Goal: Task Accomplishment & Management: Complete application form

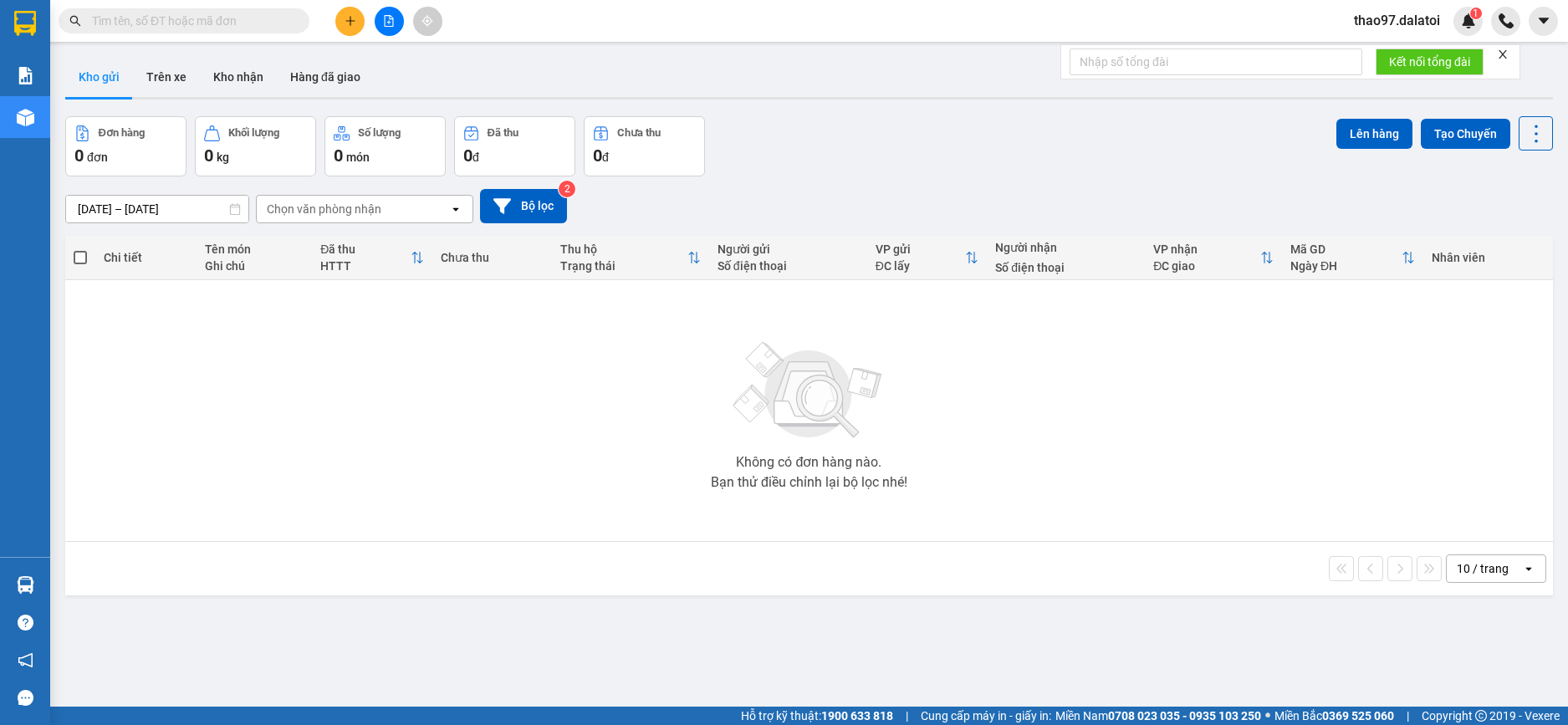
click at [1431, 15] on span "thao97.dalatoi" at bounding box center [1397, 20] width 113 height 21
click at [1396, 56] on span "Đăng xuất" at bounding box center [1405, 51] width 77 height 19
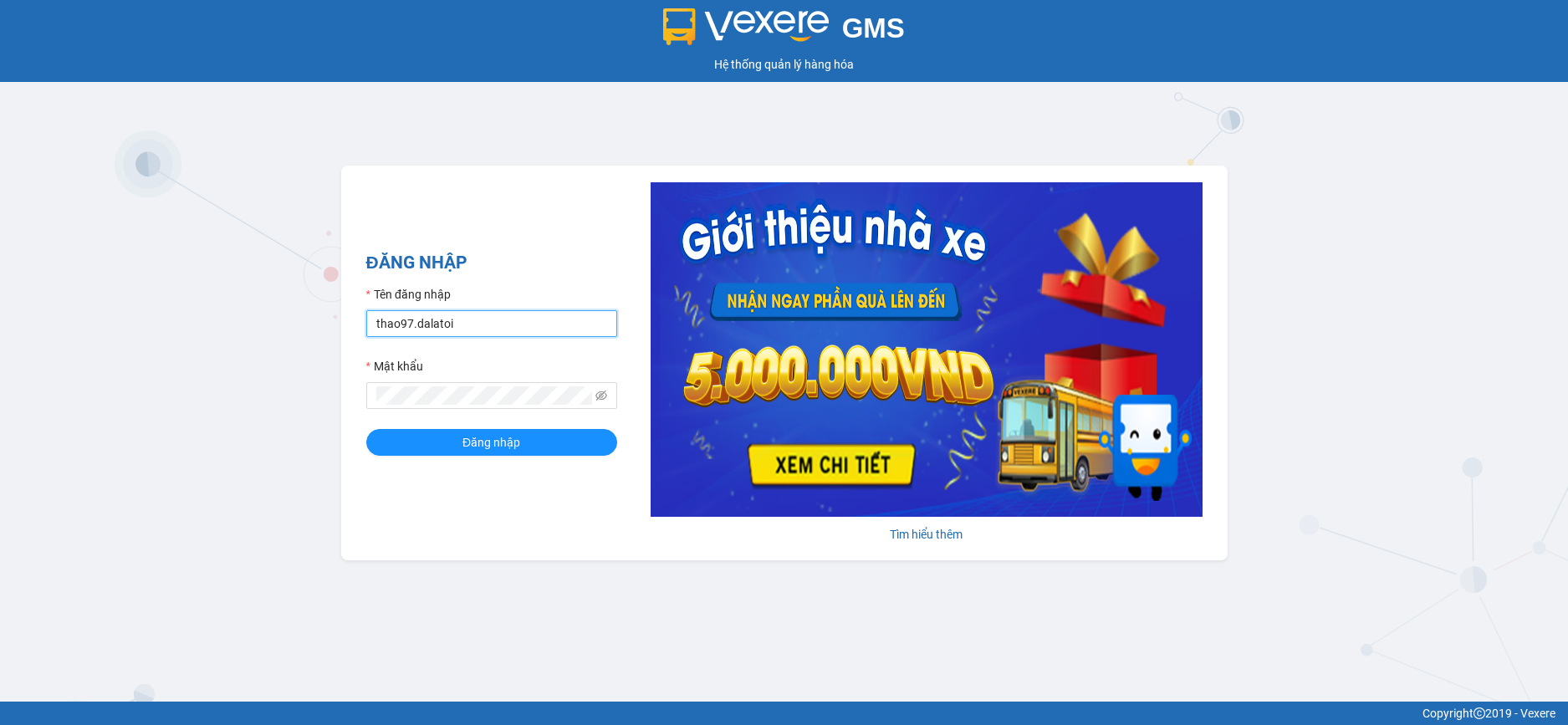
click at [547, 320] on input "thao97.dalatoi" at bounding box center [492, 323] width 251 height 27
type input "vpdalat.dalatoi"
click at [500, 443] on span "Đăng nhập" at bounding box center [491, 442] width 57 height 19
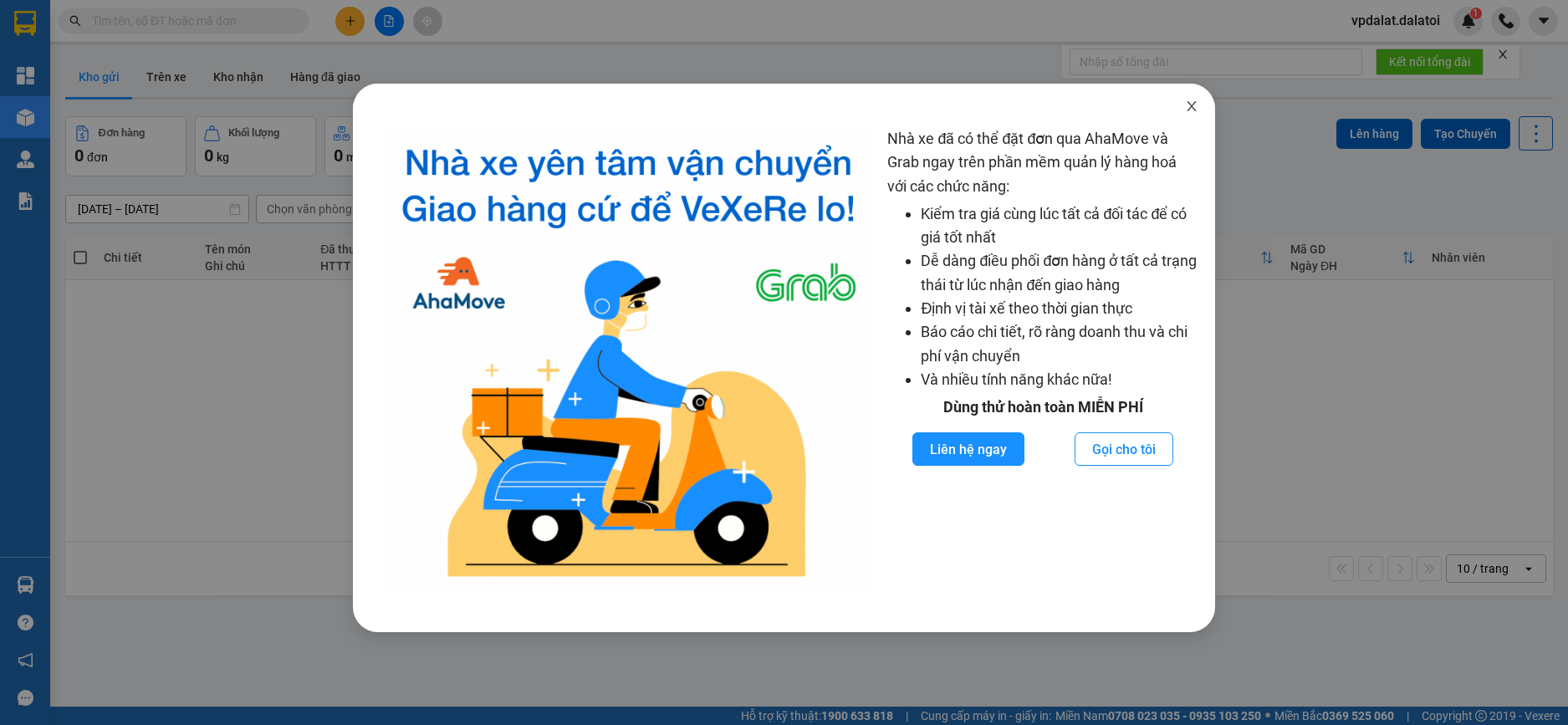
click at [1190, 103] on icon "close" at bounding box center [1192, 107] width 14 height 14
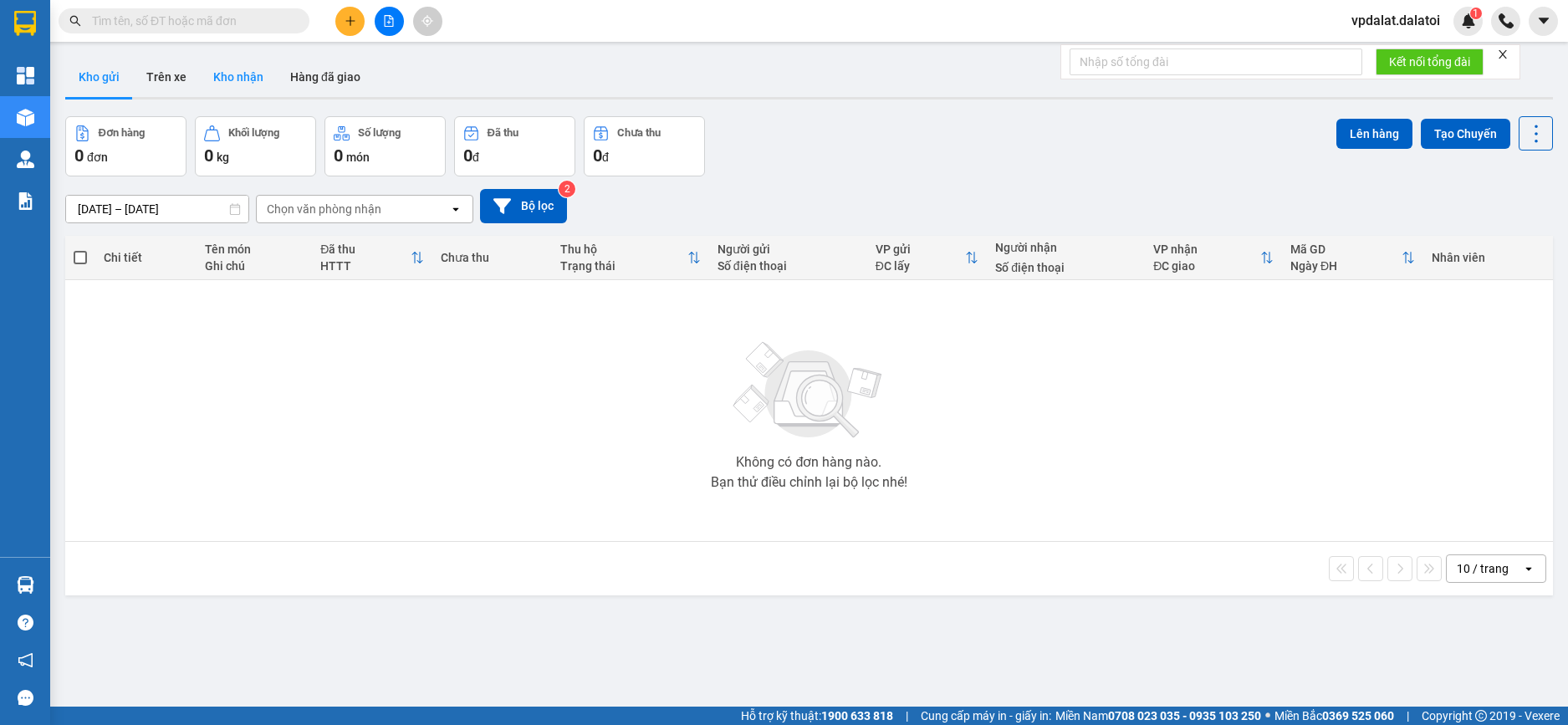
drag, startPoint x: 157, startPoint y: 72, endPoint x: 218, endPoint y: 74, distance: 61.0
click at [167, 74] on button "Trên xe" at bounding box center [167, 77] width 67 height 40
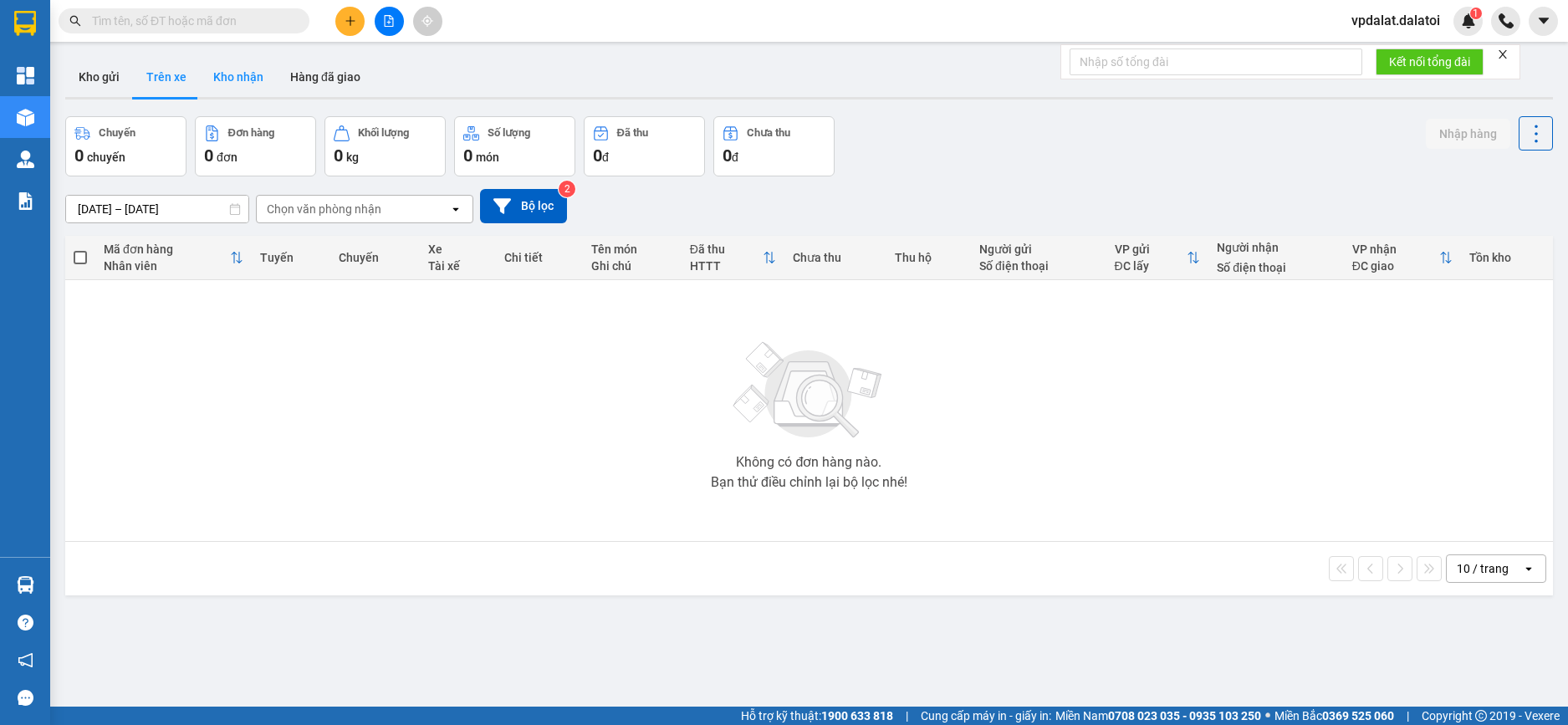
click at [248, 75] on button "Kho nhận" at bounding box center [238, 77] width 77 height 40
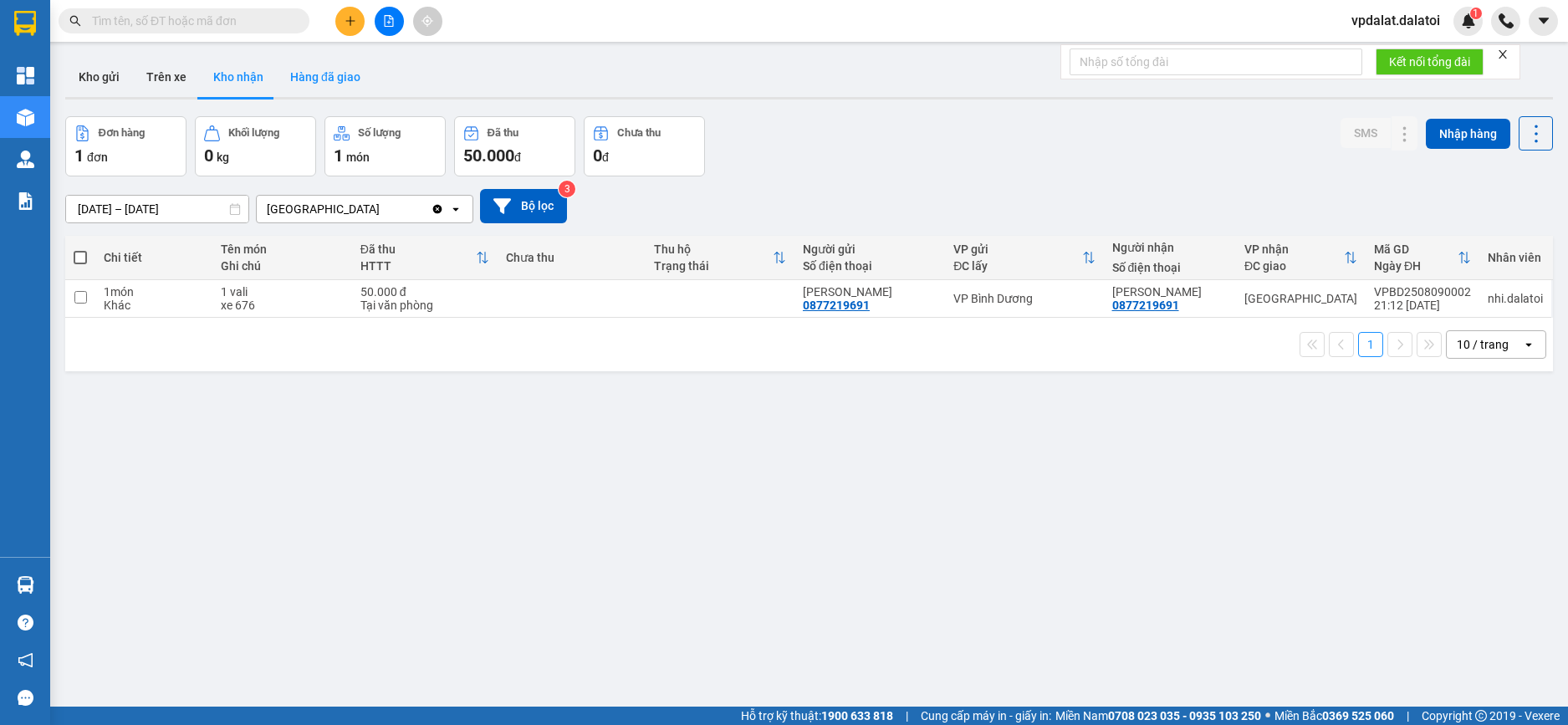
click at [334, 83] on button "Hàng đã giao" at bounding box center [325, 77] width 97 height 40
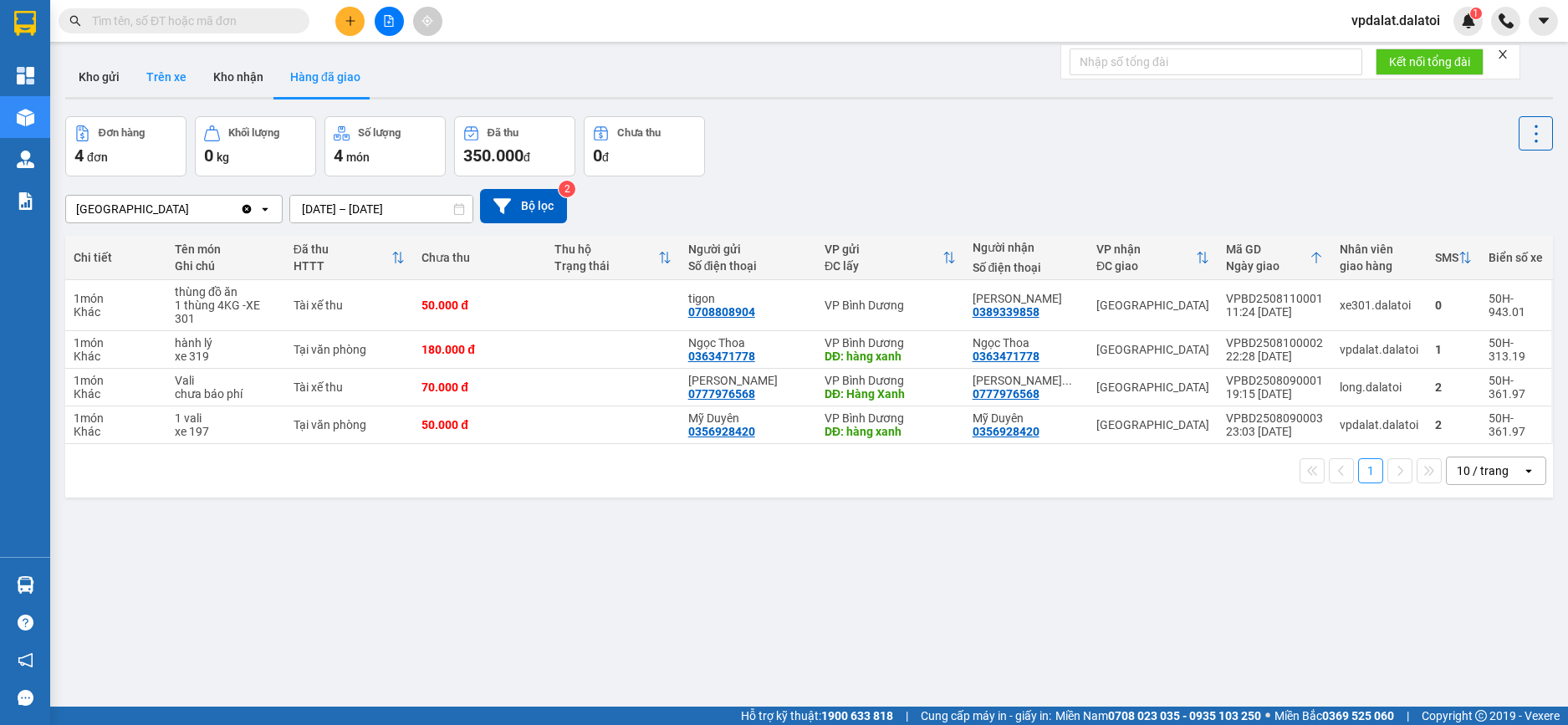
click at [167, 80] on button "Trên xe" at bounding box center [167, 77] width 67 height 40
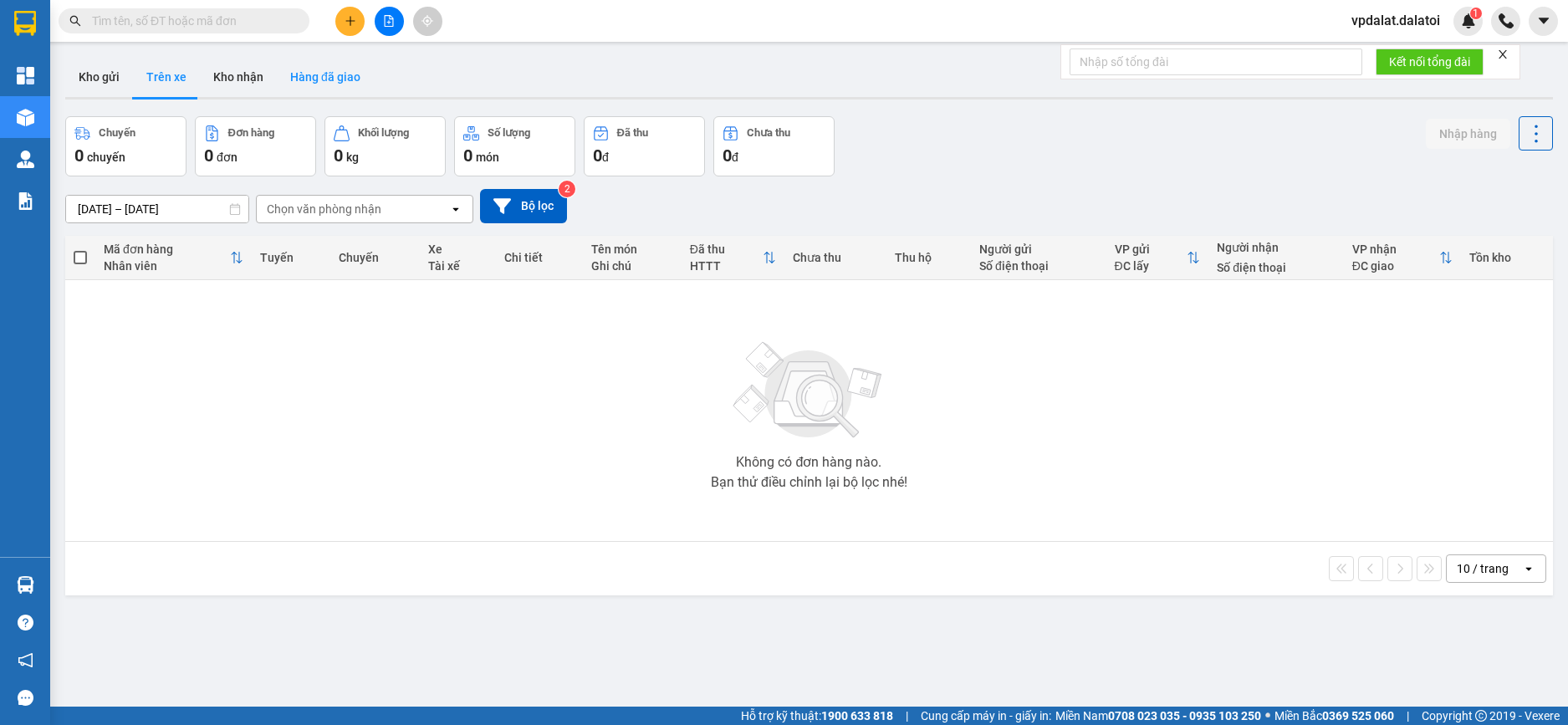
click at [334, 78] on button "Hàng đã giao" at bounding box center [325, 77] width 97 height 40
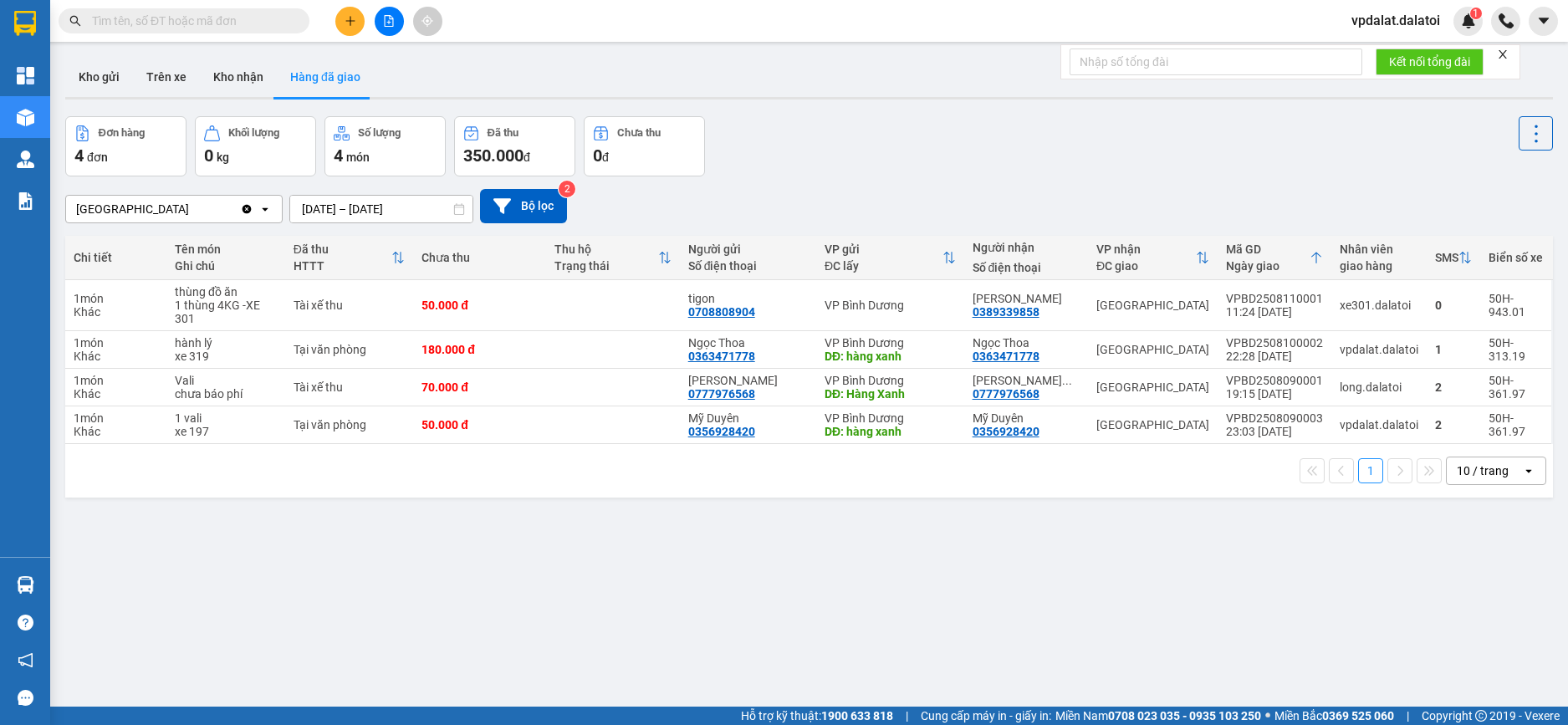
drag, startPoint x: 108, startPoint y: 74, endPoint x: 290, endPoint y: 40, distance: 185.1
click at [112, 74] on button "Kho gửi" at bounding box center [99, 77] width 68 height 40
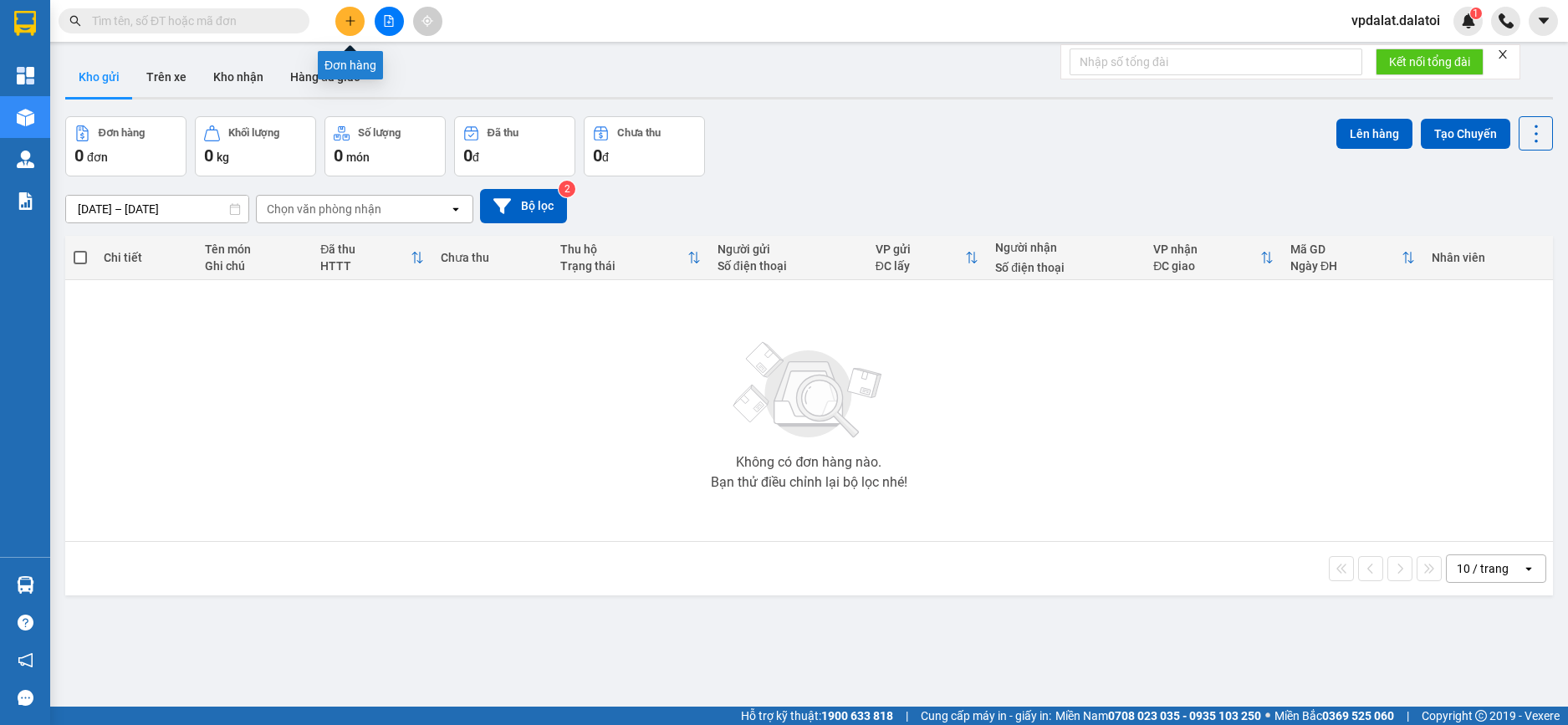
click at [353, 22] on icon "plus" at bounding box center [351, 21] width 12 height 12
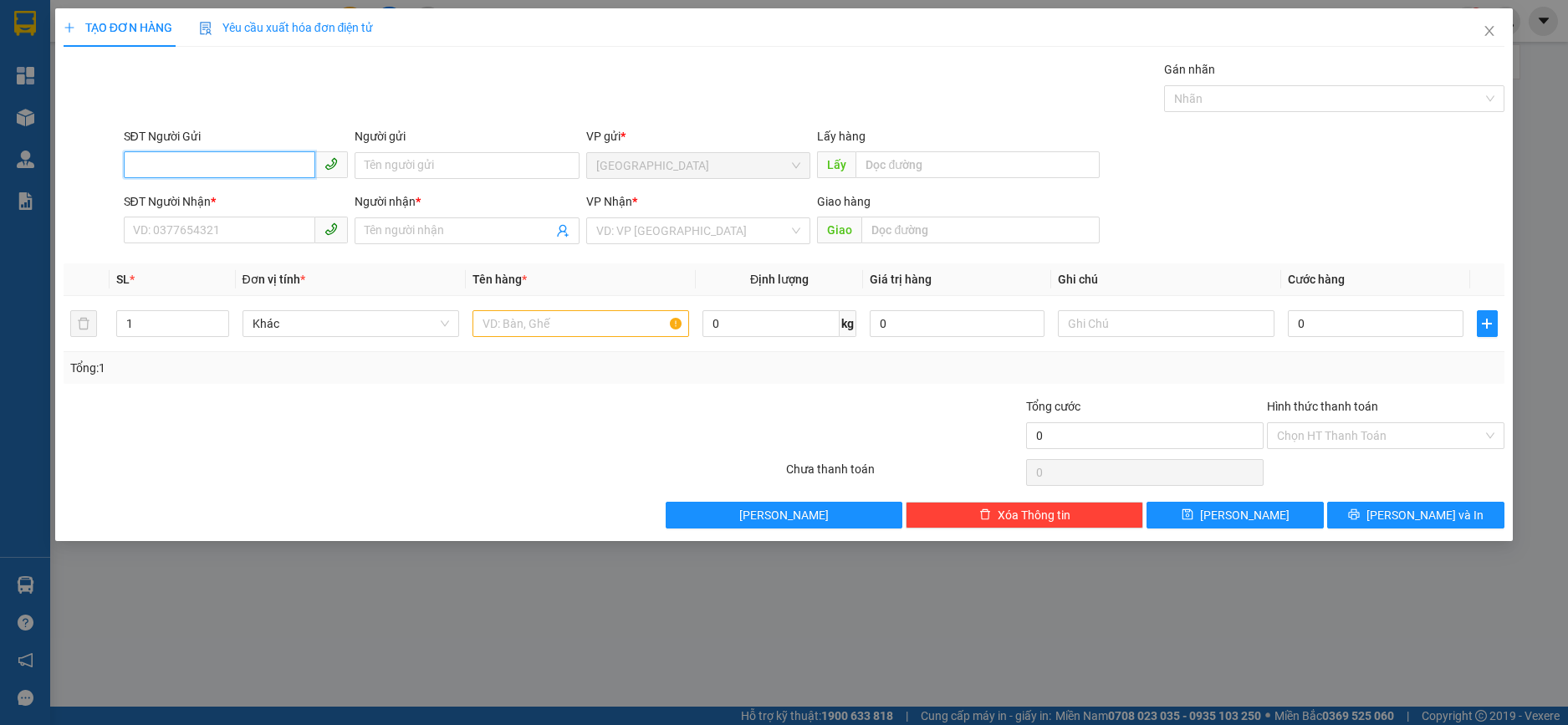
click at [187, 166] on input "SĐT Người Gửi" at bounding box center [219, 164] width 193 height 27
paste input "0777976568"
type input "0777976568"
click at [264, 234] on input "SĐT Người Nhận *" at bounding box center [219, 229] width 193 height 27
paste input "0777976568"
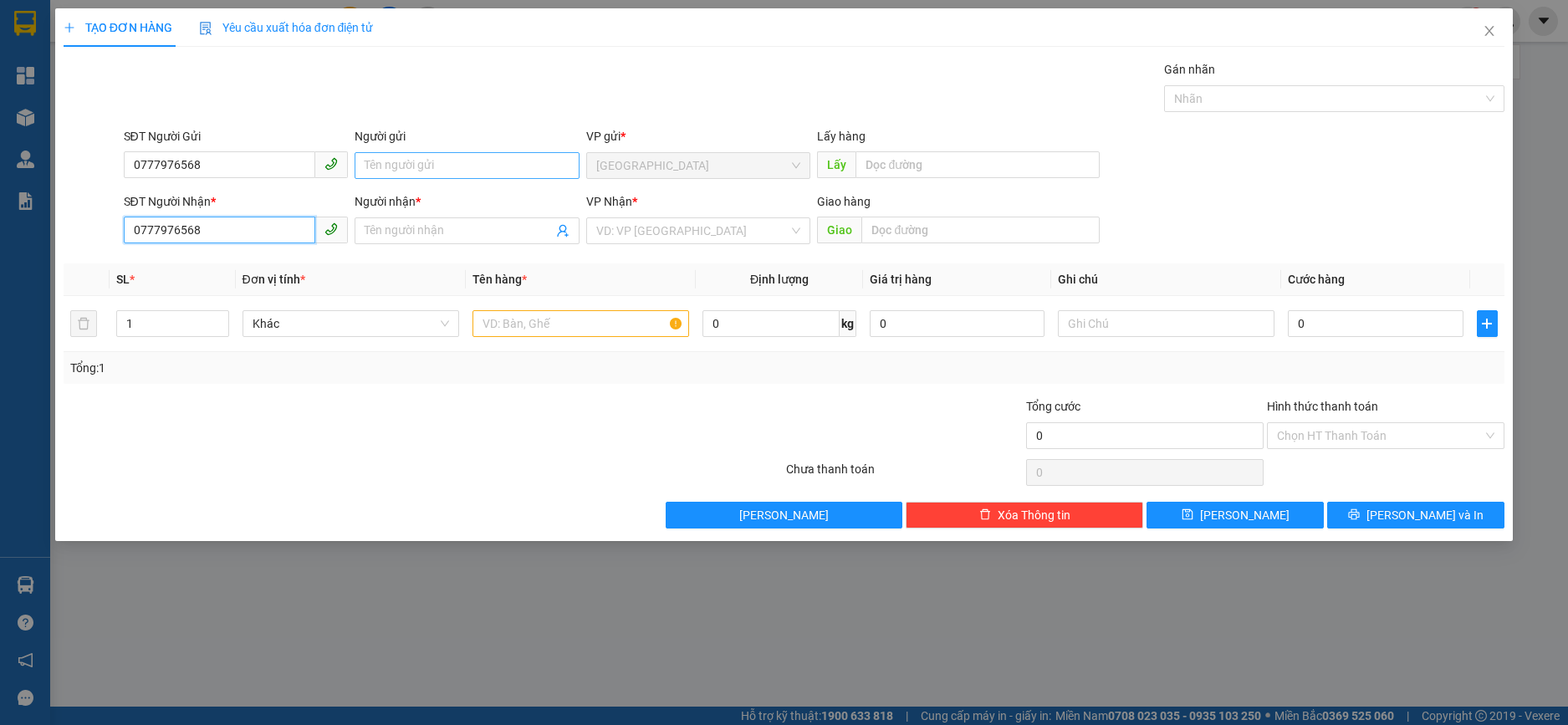
type input "0777976568"
click at [424, 161] on input "Người gửi" at bounding box center [467, 165] width 225 height 27
type input "a hùng"
click at [389, 231] on input "Người nhận *" at bounding box center [458, 230] width 188 height 19
drag, startPoint x: 411, startPoint y: 169, endPoint x: 315, endPoint y: 172, distance: 96.0
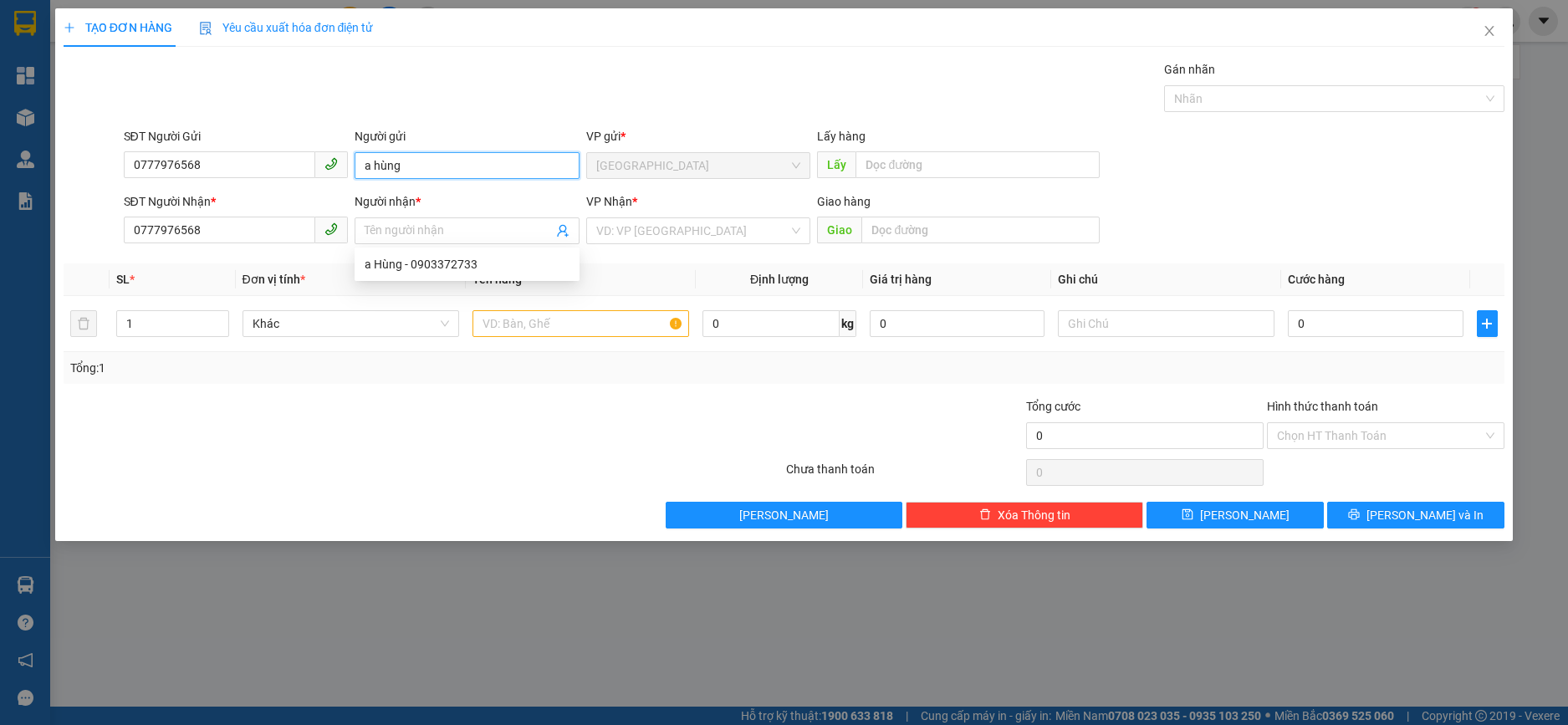
click at [315, 172] on div "SĐT Người Gửi 0777976568 Người gửi a hùng VP gửi * Đà Lạt Lấy hàng Lấy" at bounding box center [814, 156] width 1388 height 58
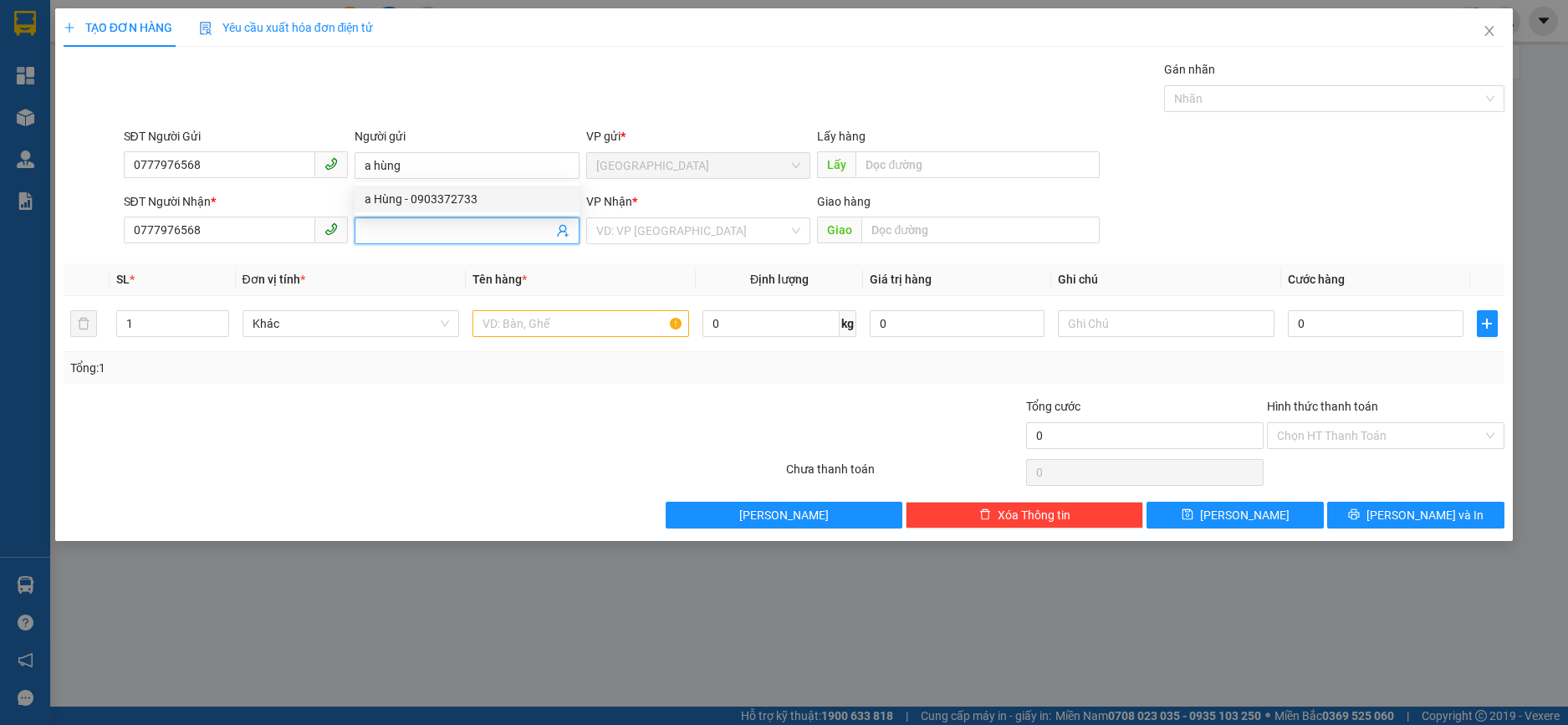
click at [403, 229] on input "Người nhận *" at bounding box center [458, 230] width 188 height 19
paste input "a hùng"
type input "a hùng"
drag, startPoint x: 661, startPoint y: 258, endPoint x: 705, endPoint y: 243, distance: 46.5
click at [662, 258] on div "Transit Pickup Surcharge Ids Transit Deliver Surcharge Ids Transit Deliver Surc…" at bounding box center [784, 294] width 1442 height 468
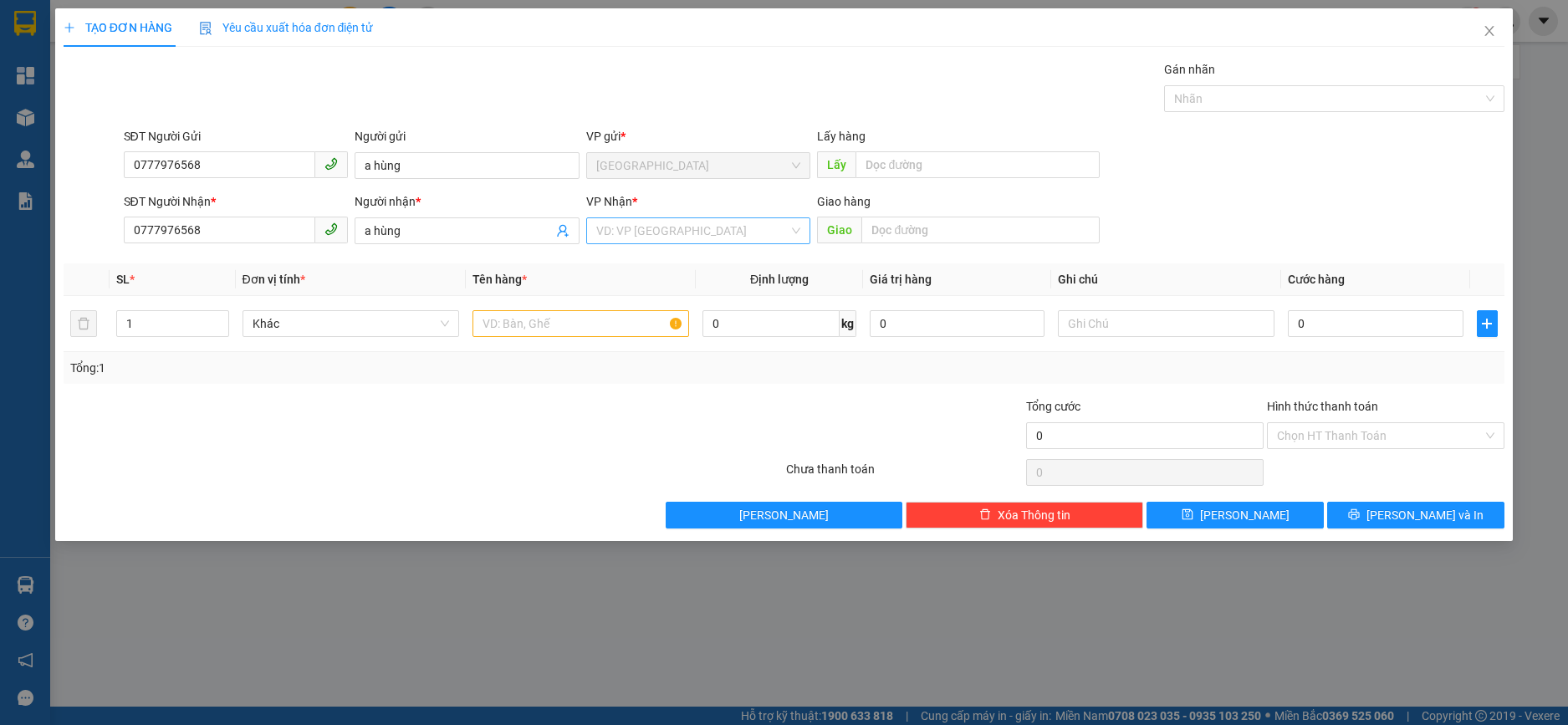
click at [619, 229] on input "search" at bounding box center [693, 230] width 194 height 25
click at [631, 284] on div "VP Bình Dương" at bounding box center [698, 290] width 205 height 19
click at [524, 325] on input "text" at bounding box center [580, 323] width 216 height 27
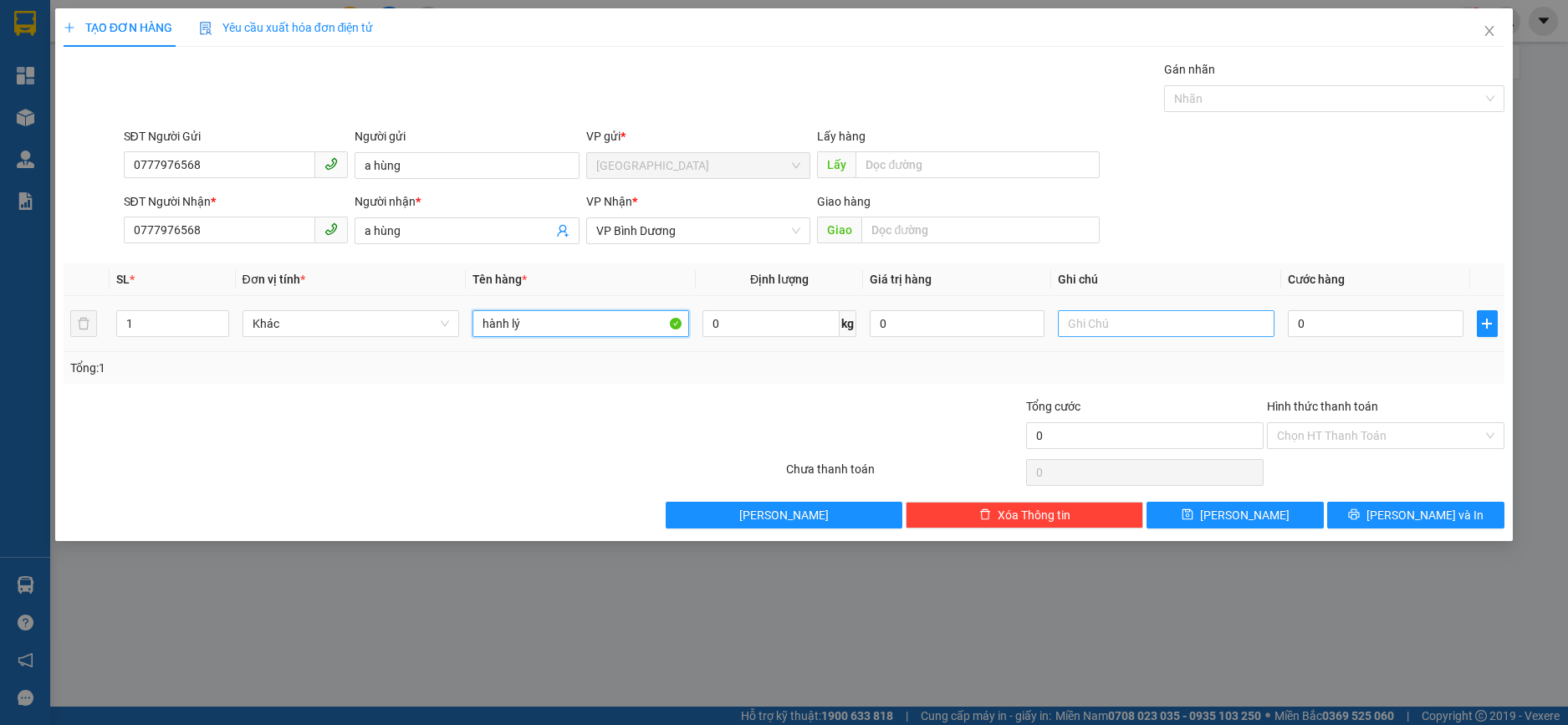
type input "hành lý"
click at [1082, 322] on input "text" at bounding box center [1166, 323] width 216 height 27
paste input "319"
type input "xe 319 chưa báo phí"
click at [1330, 322] on input "0" at bounding box center [1374, 323] width 175 height 27
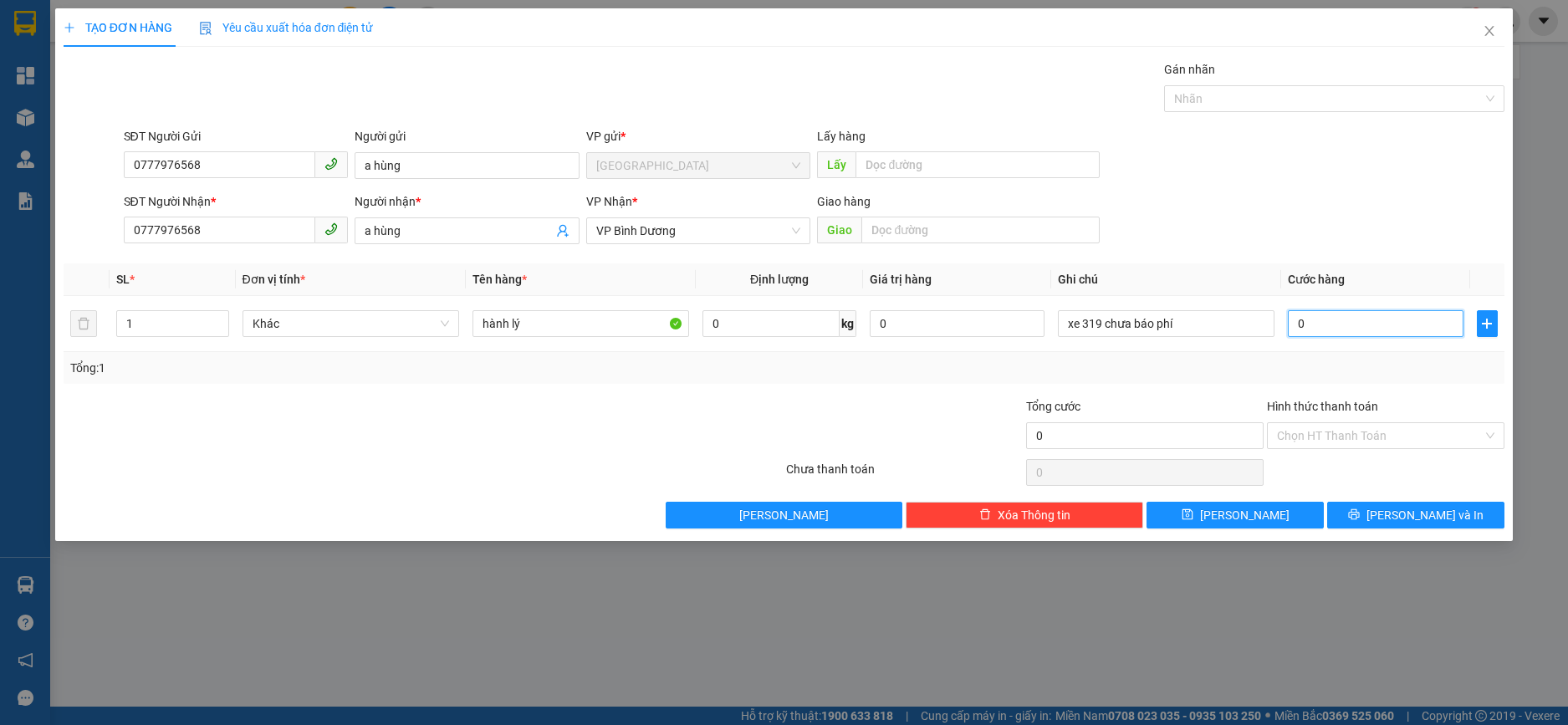
type input "7"
type input "70"
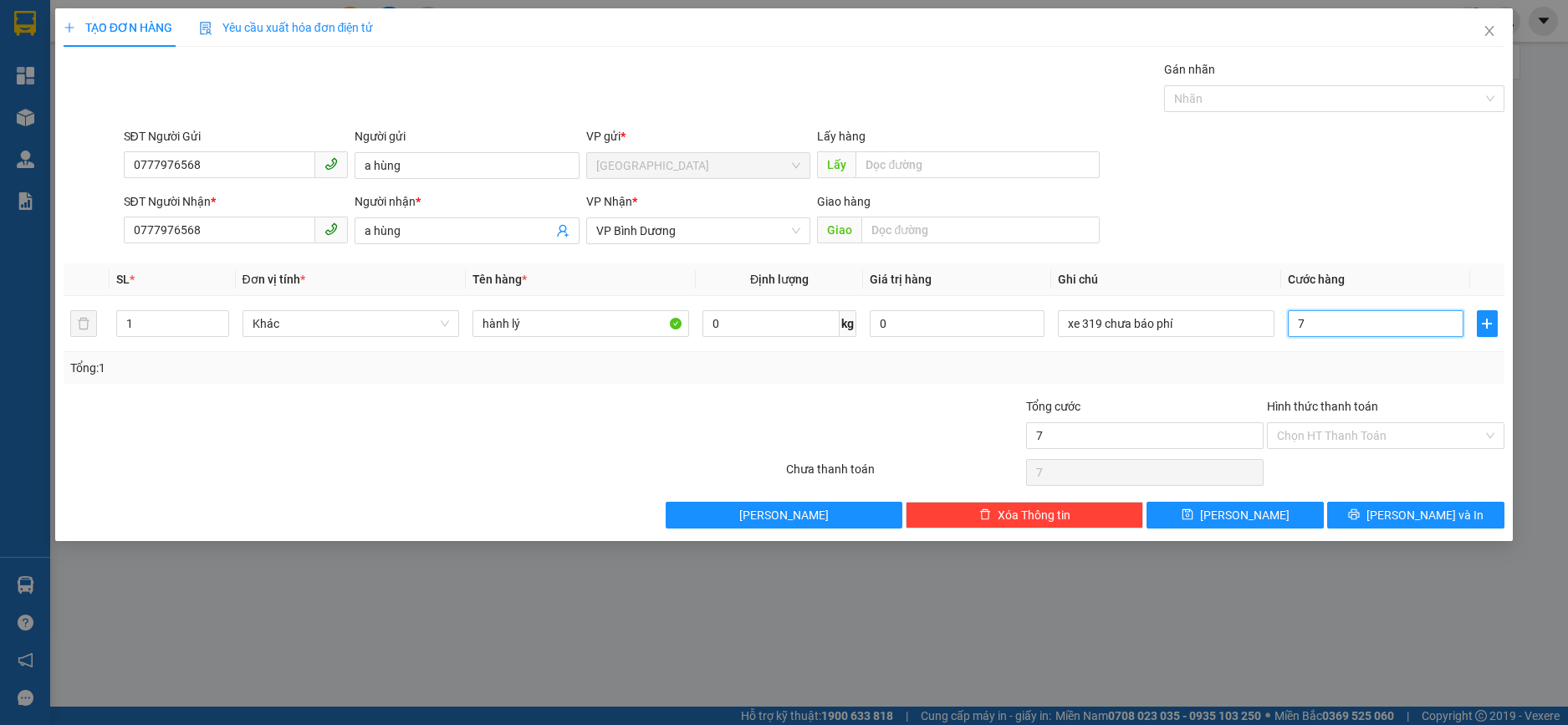
type input "70"
type input "700"
type input "7.000"
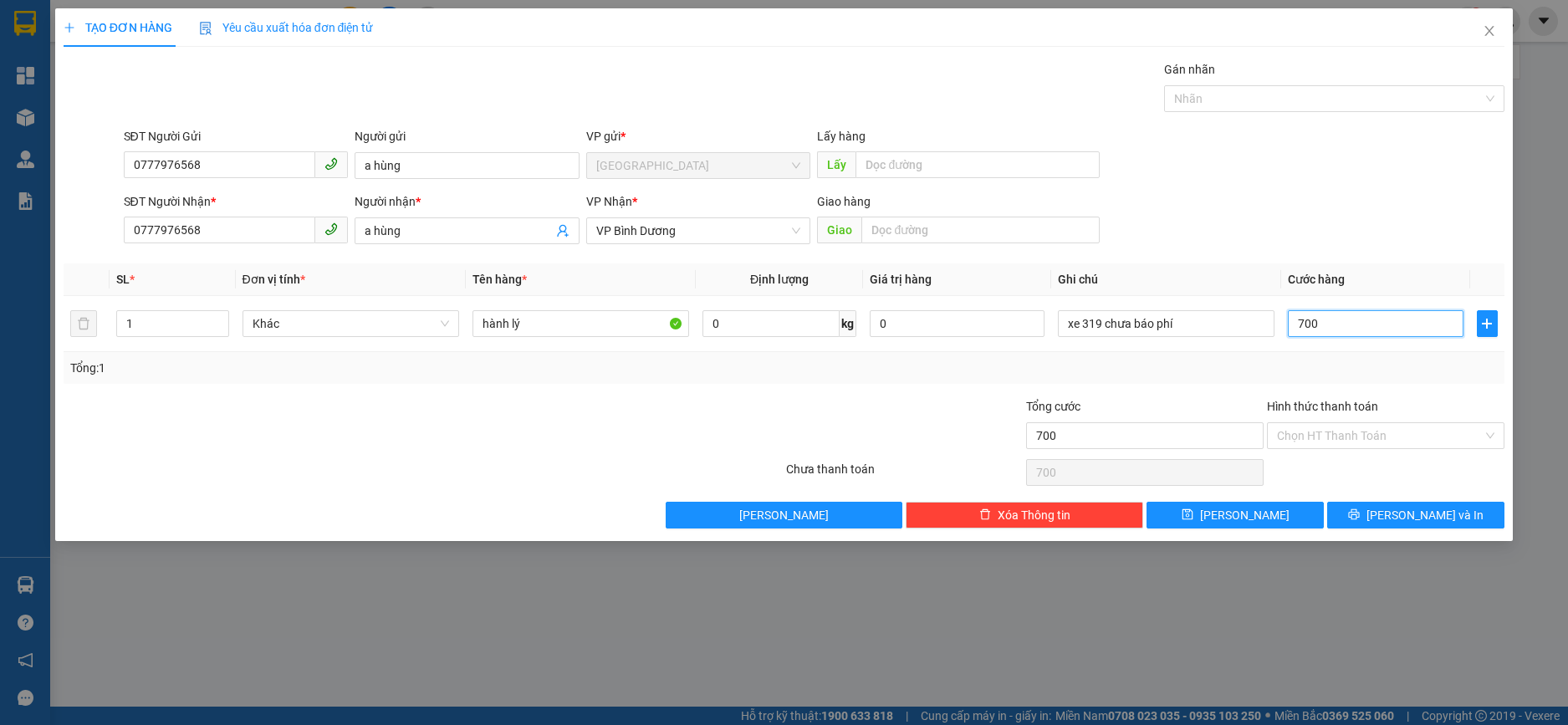
type input "7.000"
type input "70.000"
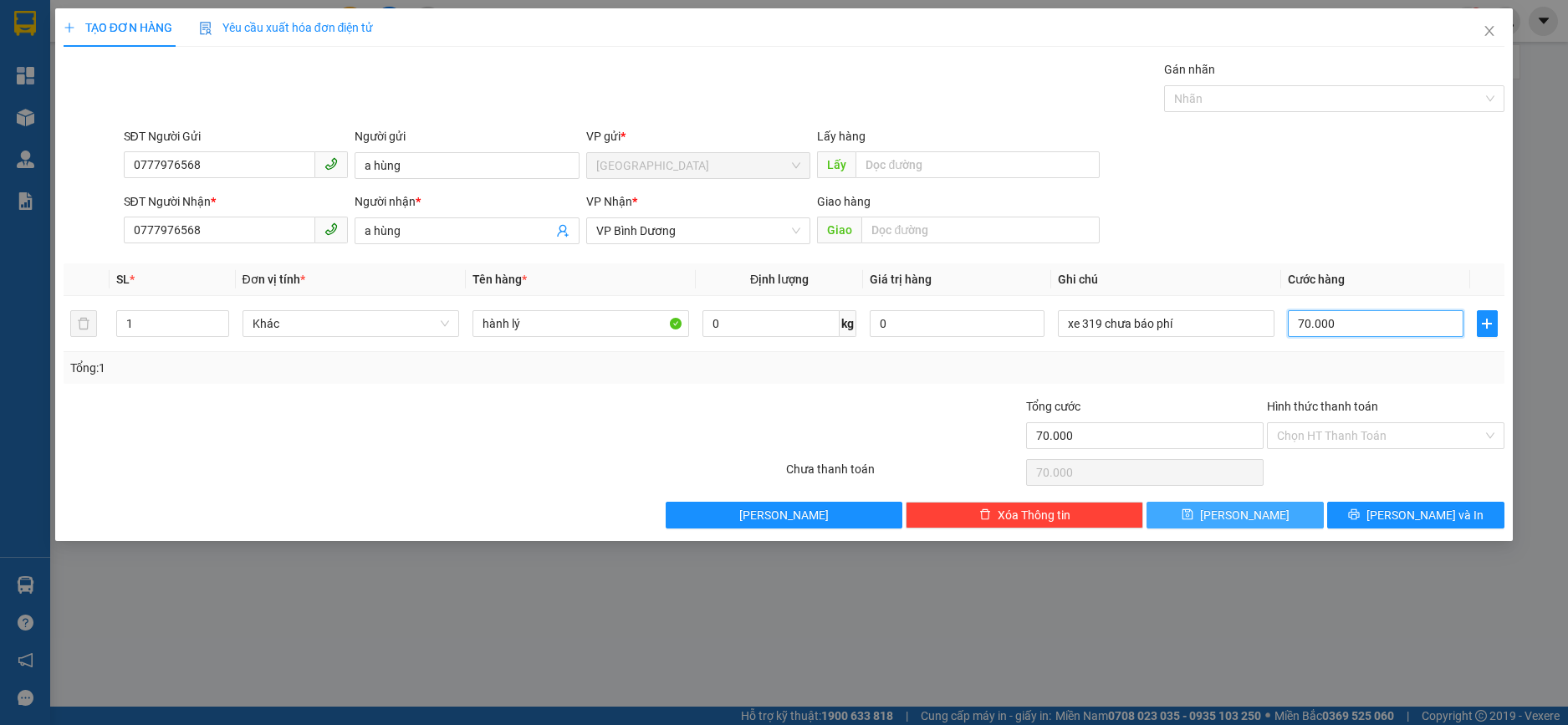
type input "70.000"
click at [1245, 517] on span "Lưu" at bounding box center [1245, 515] width 90 height 19
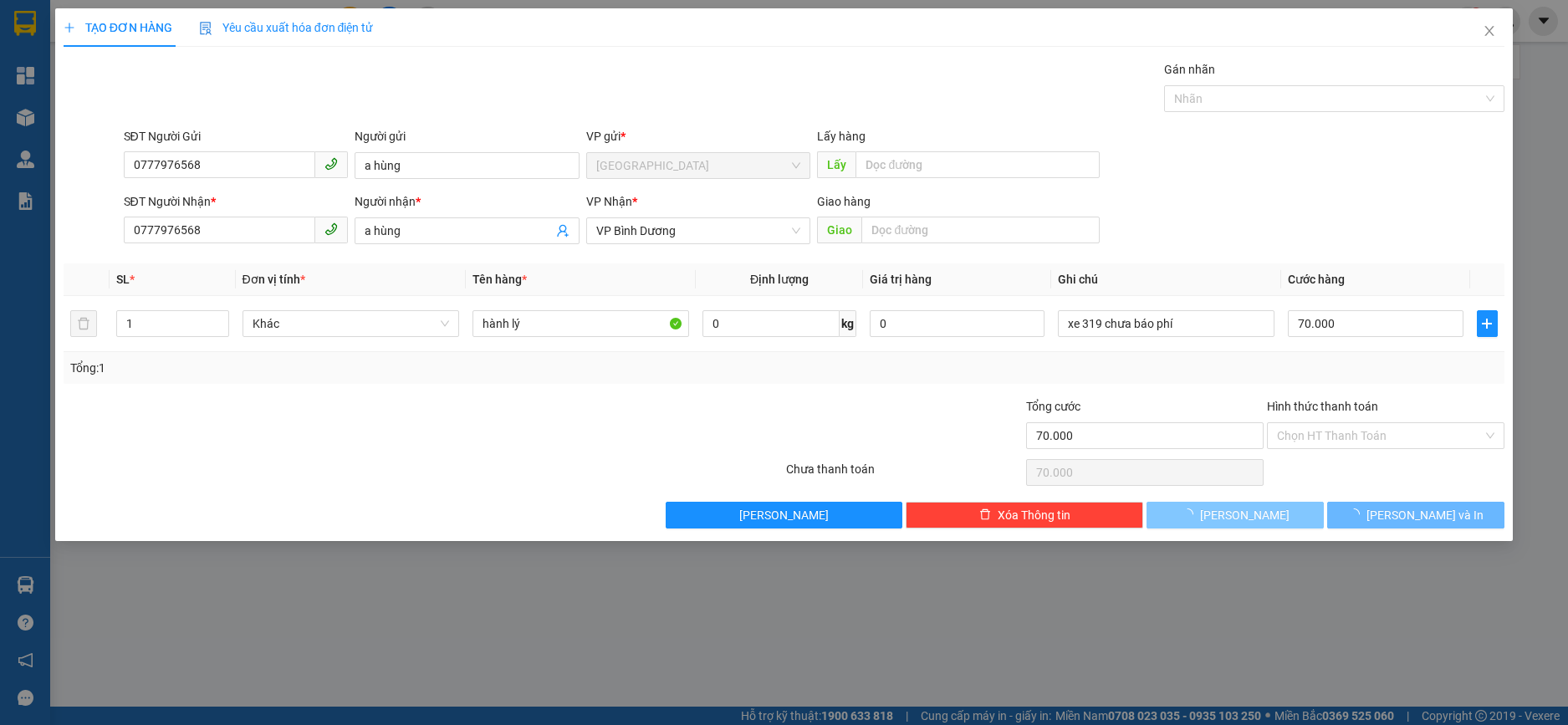
type input "0"
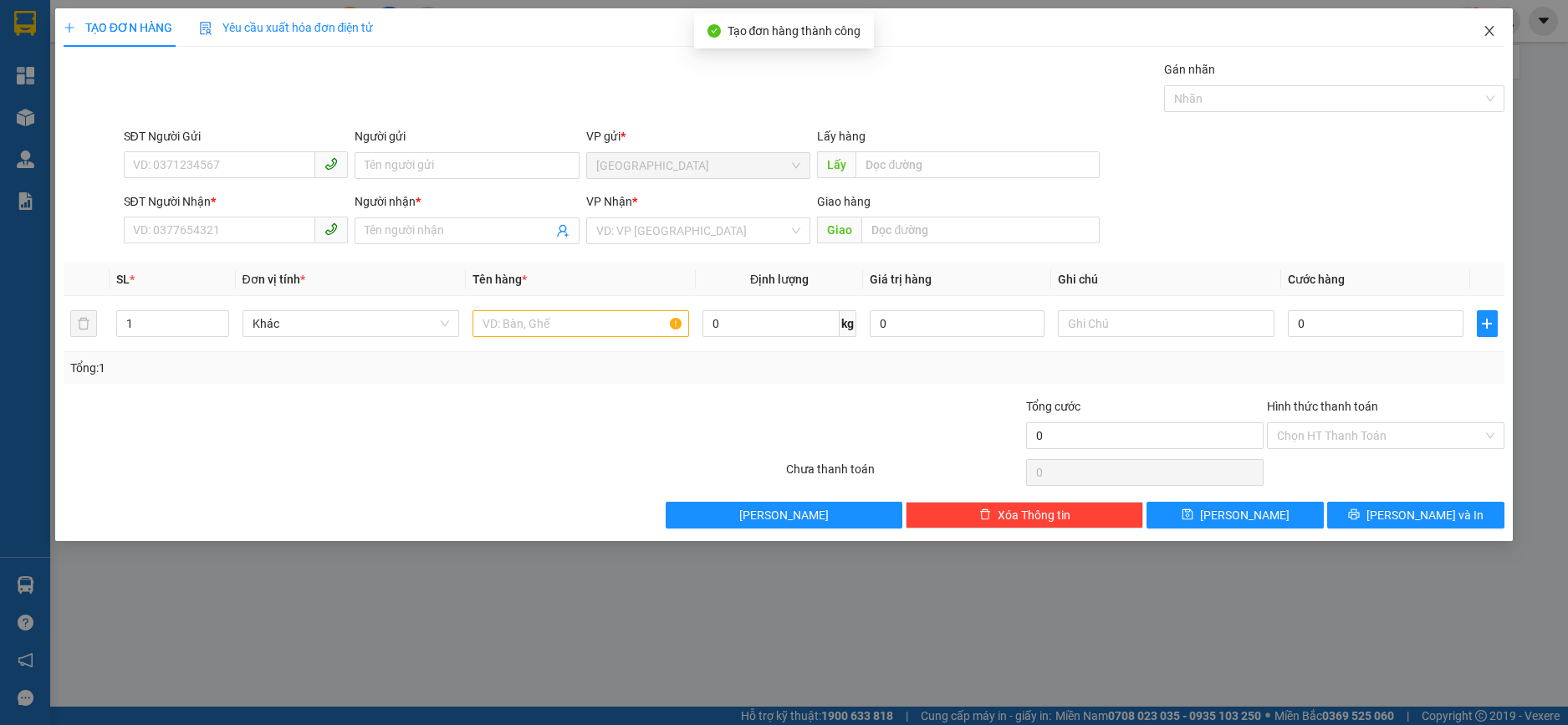
click at [1489, 32] on icon "close" at bounding box center [1489, 31] width 9 height 10
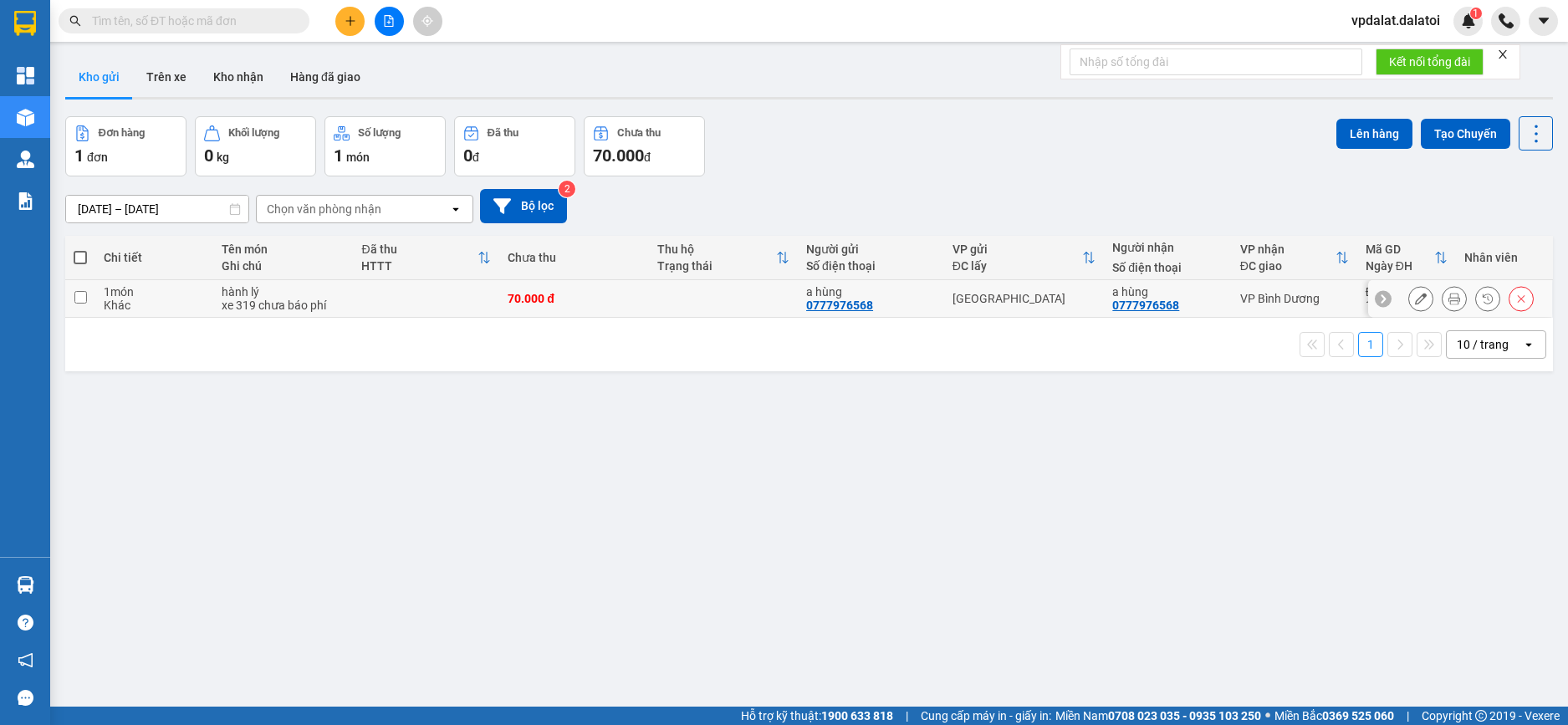
drag, startPoint x: 82, startPoint y: 296, endPoint x: 91, endPoint y: 298, distance: 9.2
click at [83, 298] on input "checkbox" at bounding box center [80, 297] width 13 height 13
checkbox input "true"
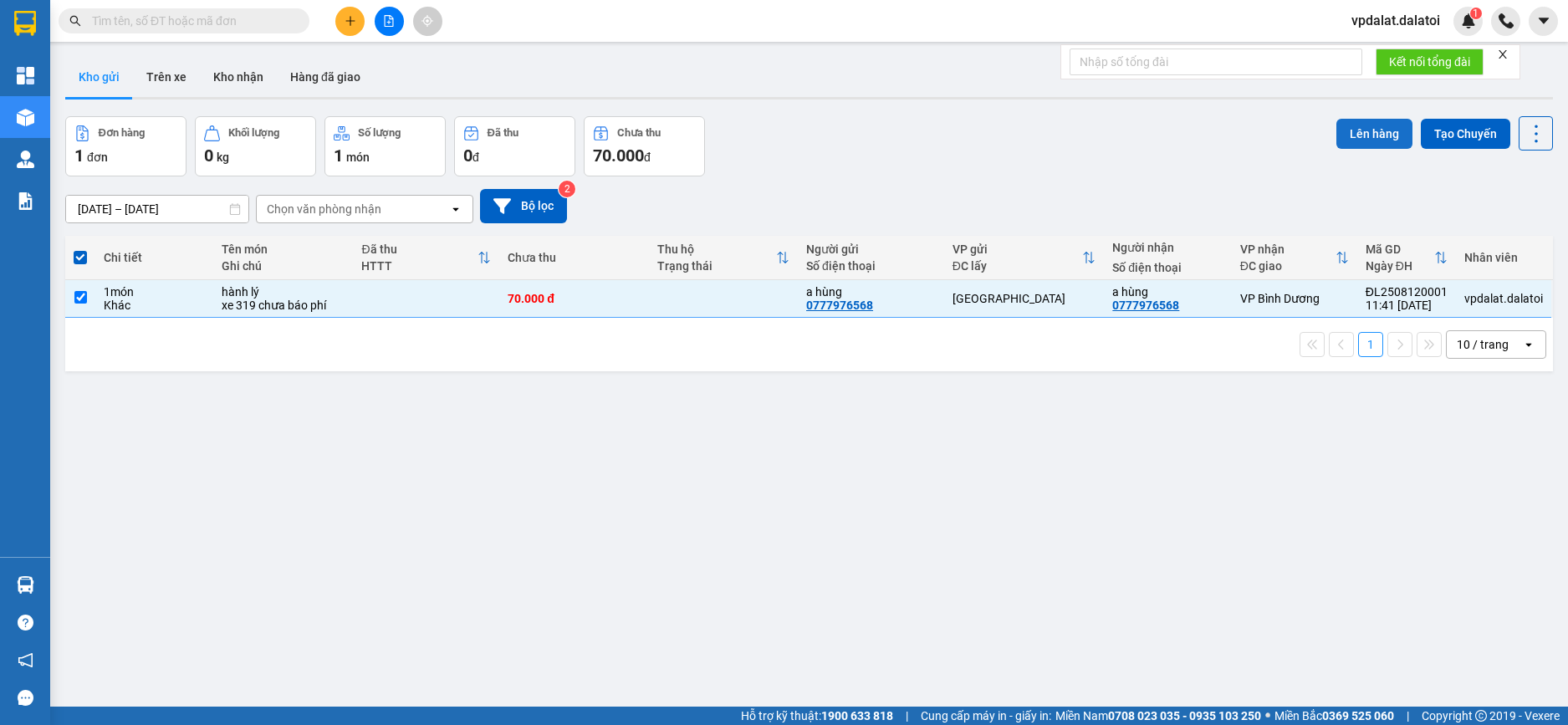
click at [1369, 133] on button "Lên hàng" at bounding box center [1374, 133] width 76 height 30
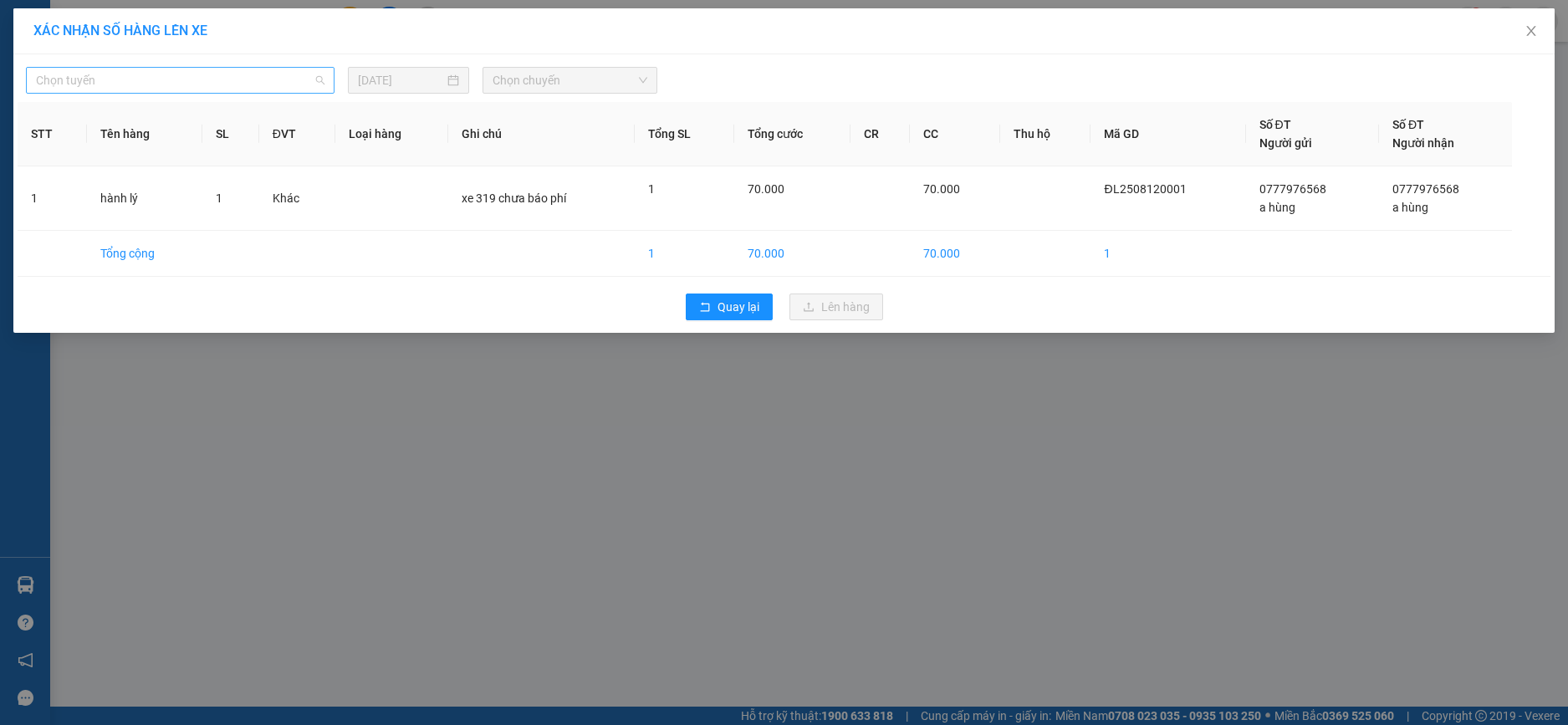
click at [219, 79] on span "Chọn tuyến" at bounding box center [180, 80] width 289 height 25
click at [296, 80] on span "Chọn tuyến" at bounding box center [180, 80] width 289 height 25
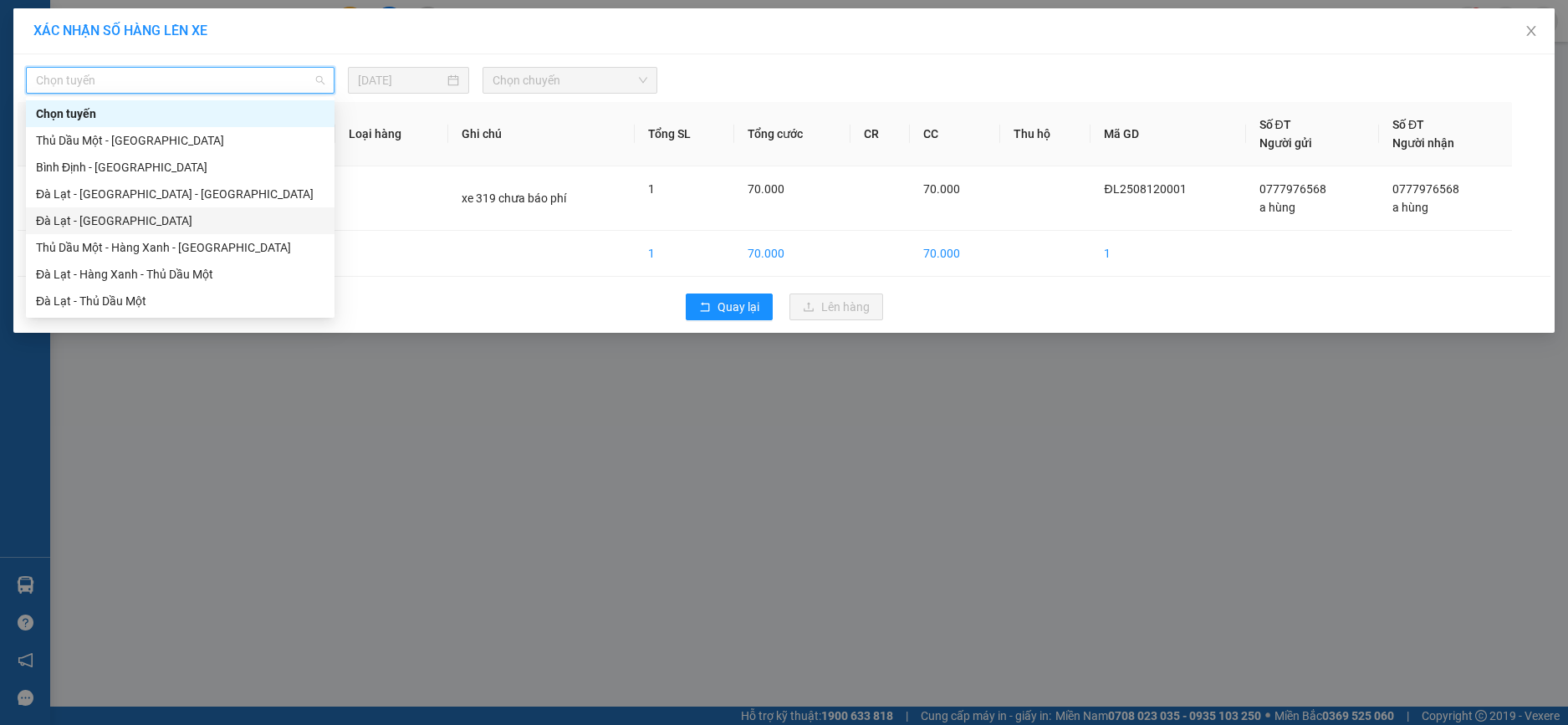
click at [77, 215] on div "Đà Lạt - Sài Gòn" at bounding box center [180, 220] width 289 height 19
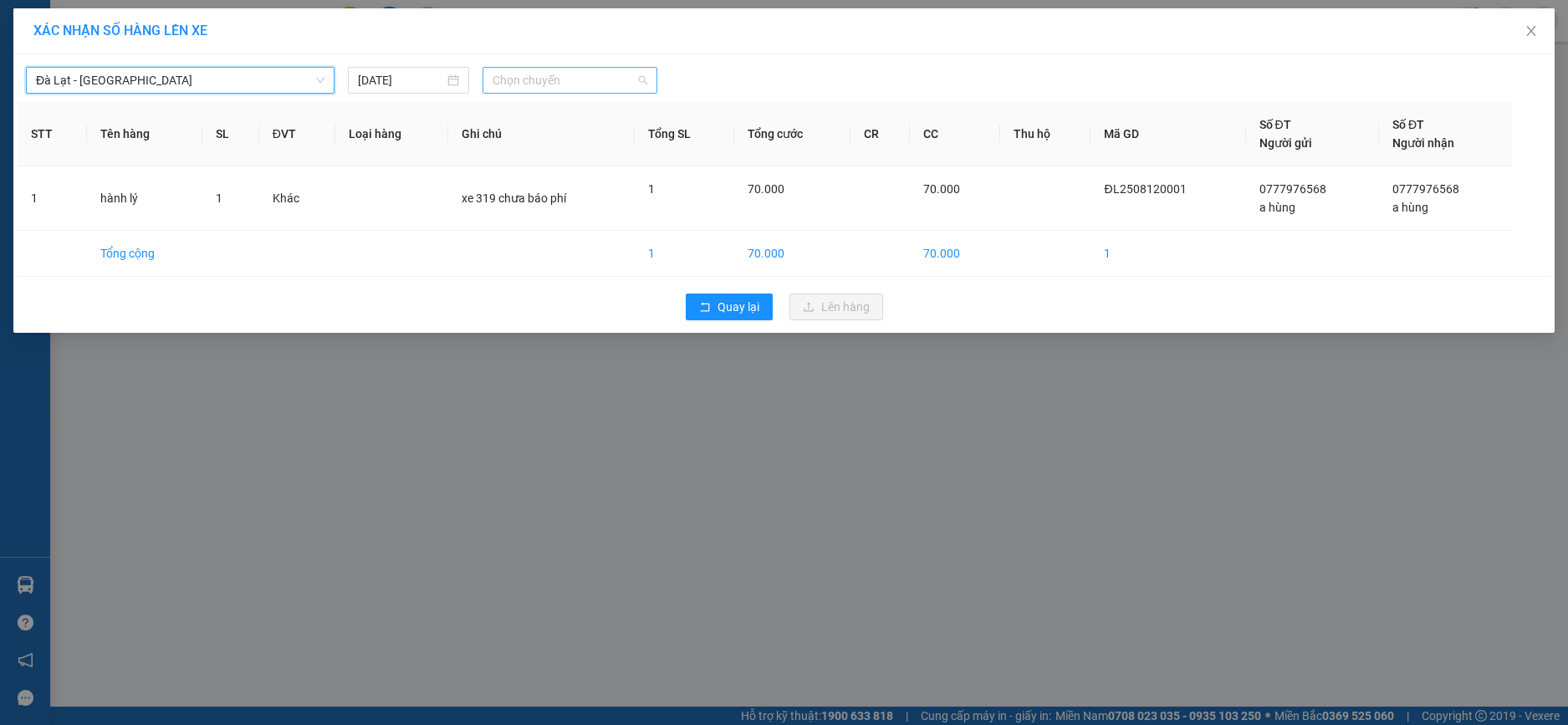
click at [498, 81] on span "Chọn chuyến" at bounding box center [570, 80] width 155 height 25
click at [558, 144] on div "14:30 - 50H-313.19" at bounding box center [558, 140] width 130 height 19
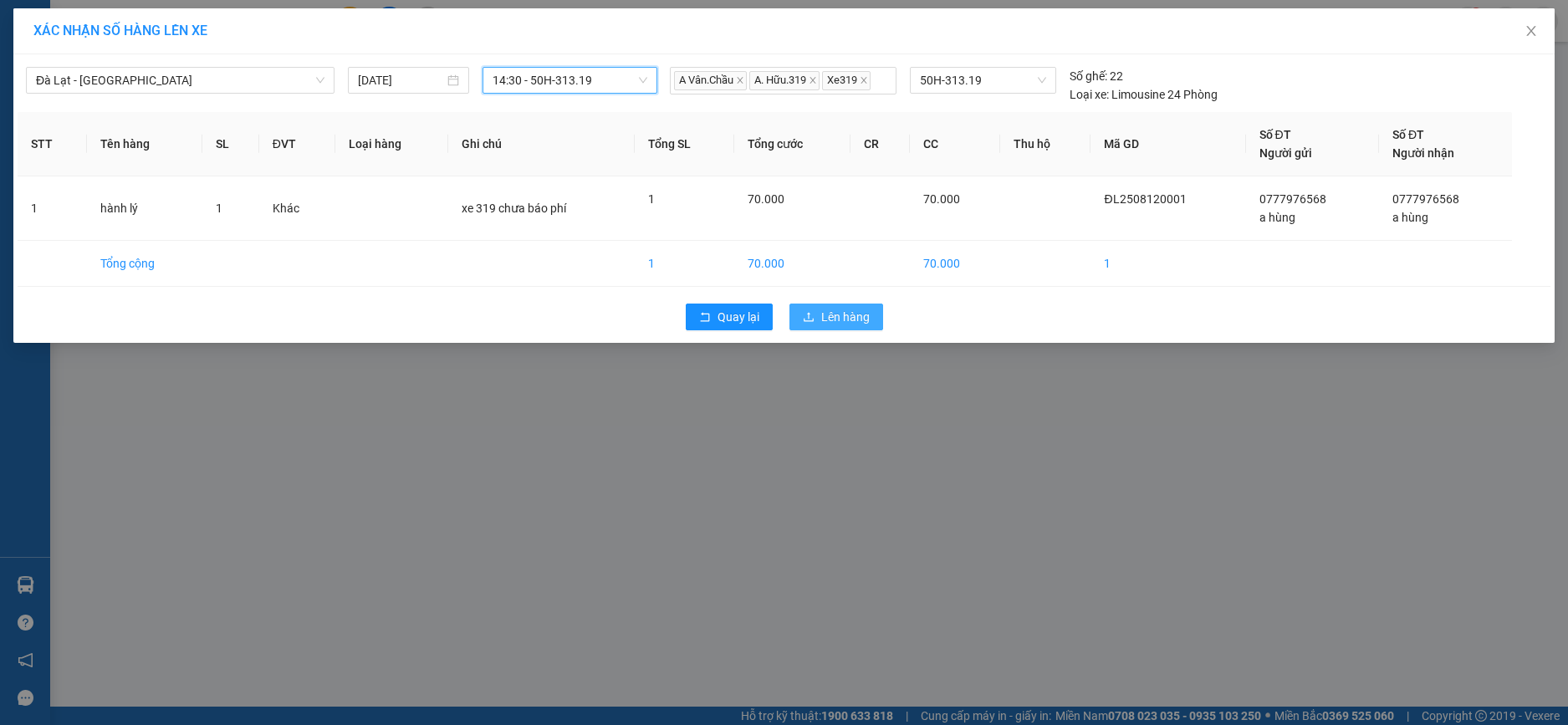
click at [847, 313] on span "Lên hàng" at bounding box center [845, 316] width 48 height 19
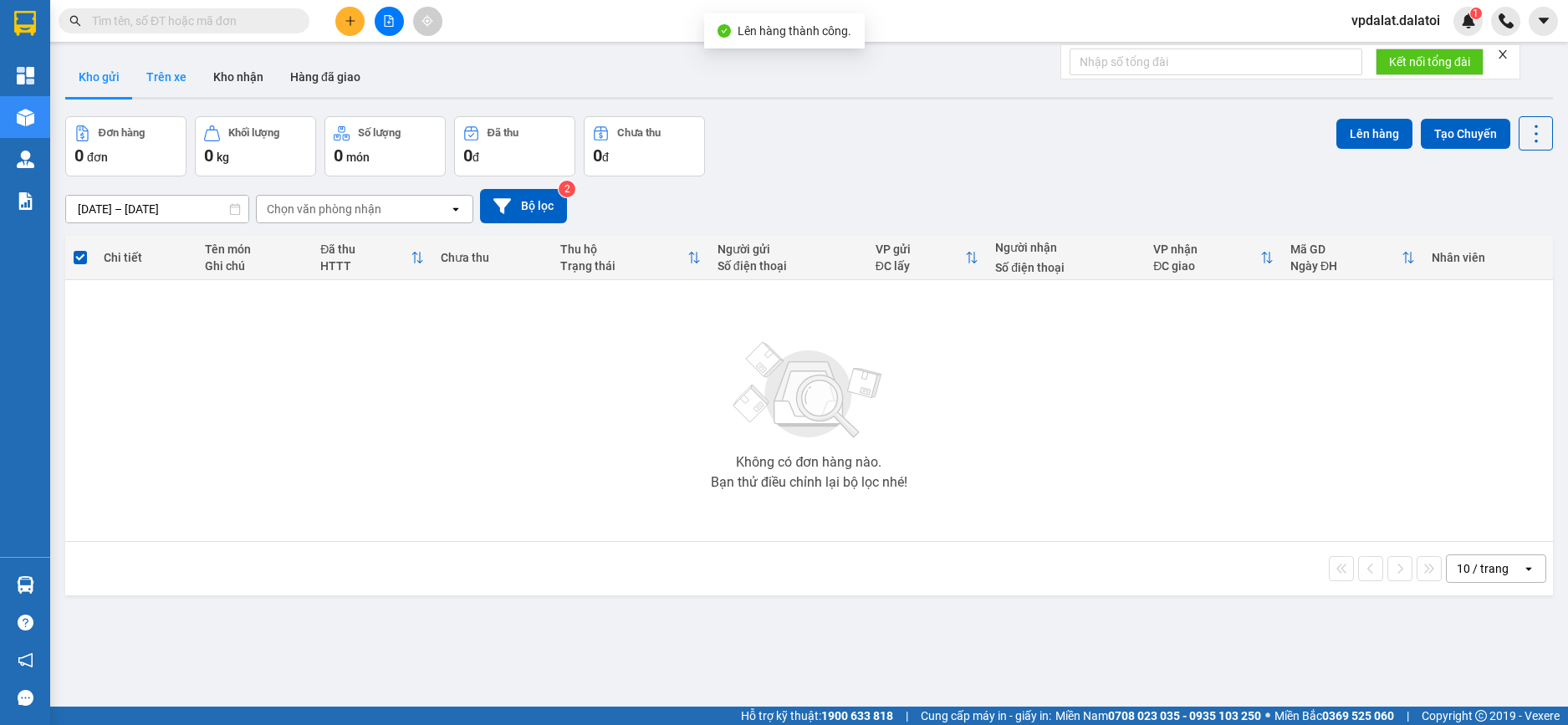
click at [161, 81] on button "Trên xe" at bounding box center [167, 77] width 67 height 40
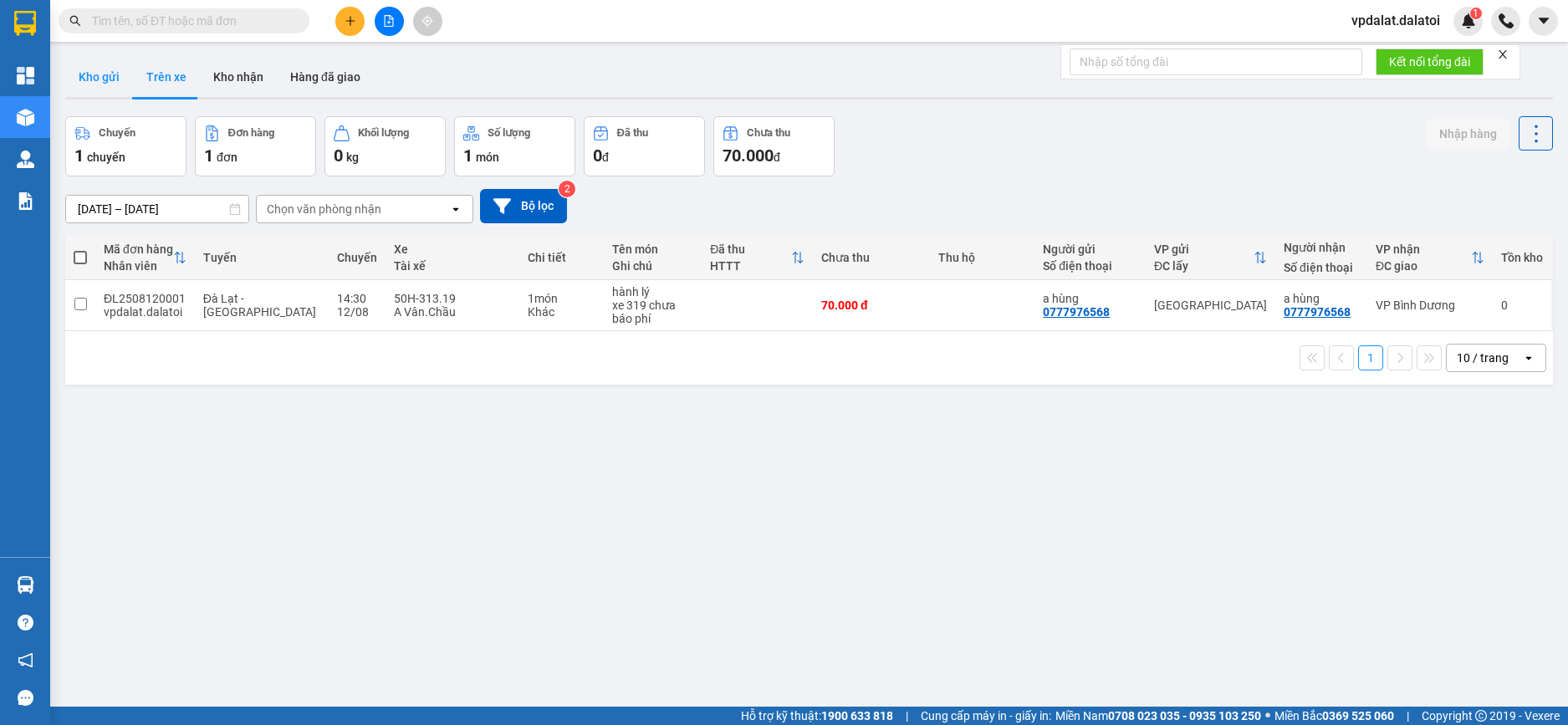
click at [100, 77] on button "Kho gửi" at bounding box center [99, 77] width 68 height 40
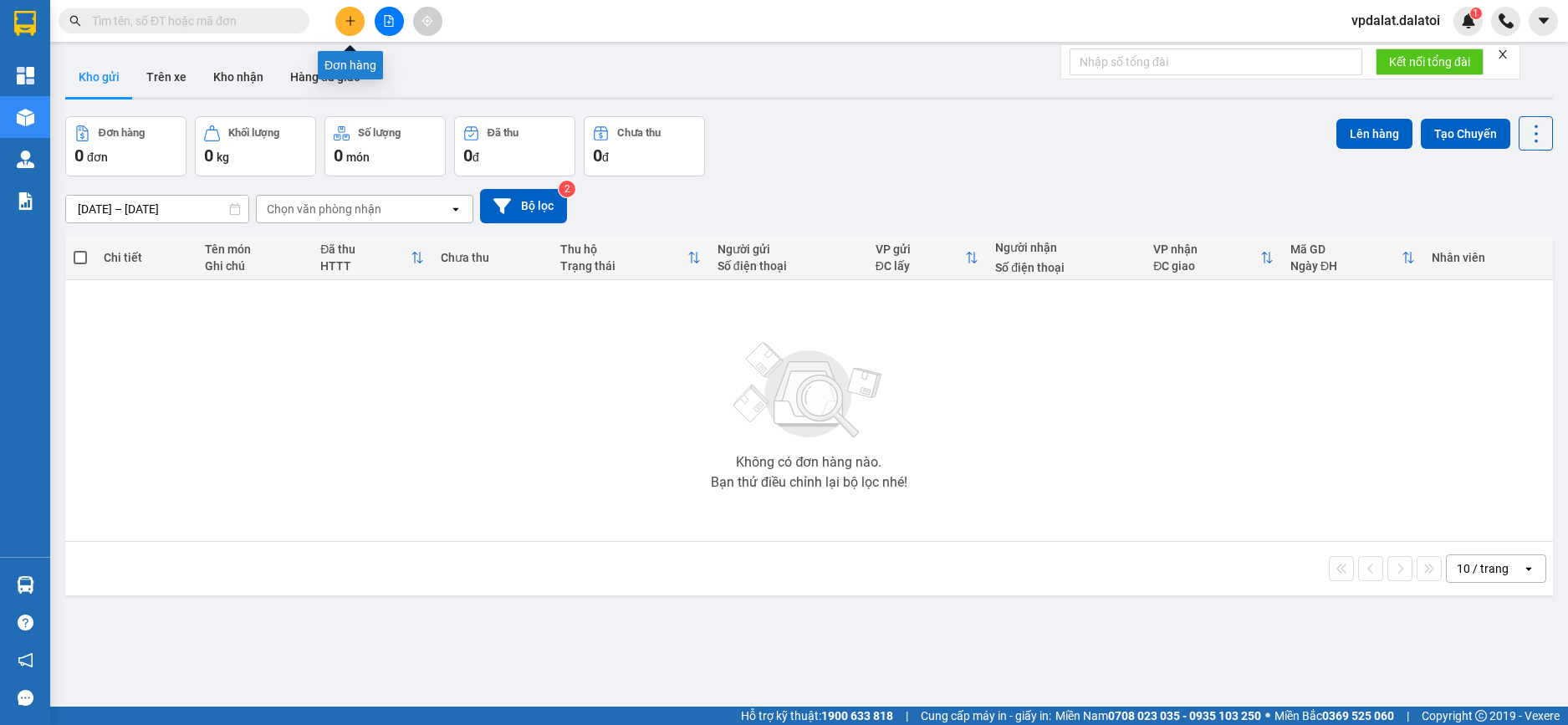
click at [345, 20] on icon "plus" at bounding box center [351, 21] width 12 height 12
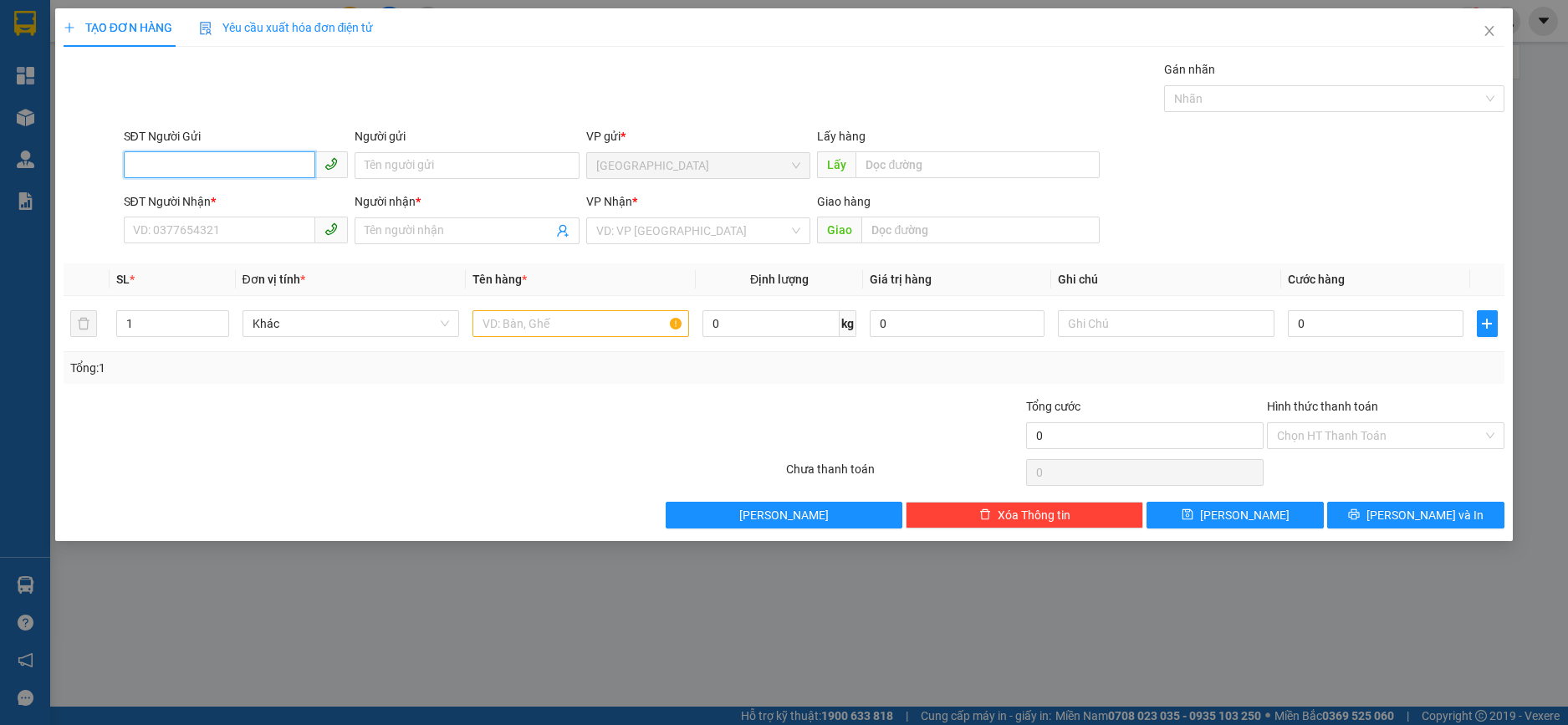
paste input "0975231167"
type input "0975231167"
click at [446, 159] on input "Người gửi" at bounding box center [467, 165] width 225 height 27
click at [496, 162] on input "a" at bounding box center [467, 165] width 225 height 27
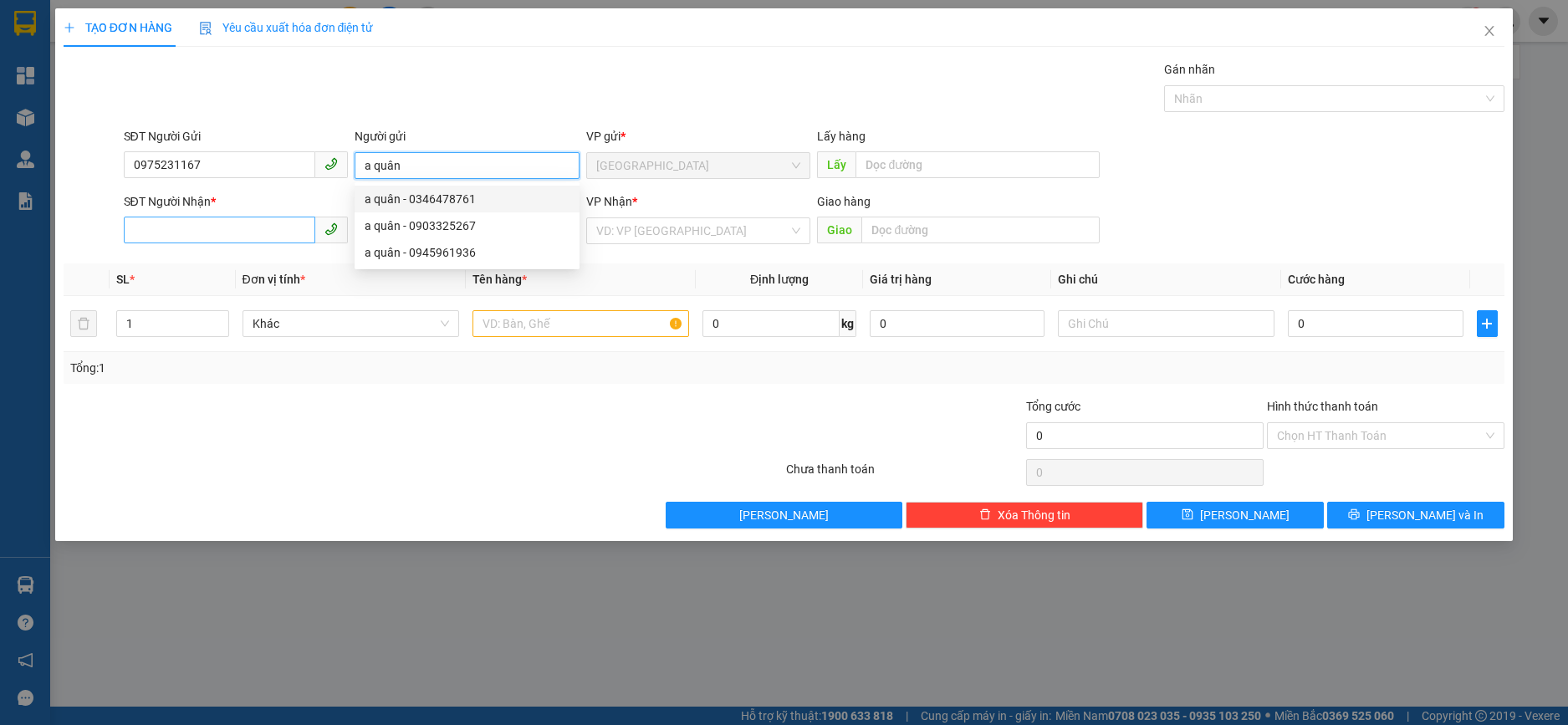
type input "a quân"
click at [275, 230] on input "SĐT Người Nhận *" at bounding box center [219, 229] width 193 height 27
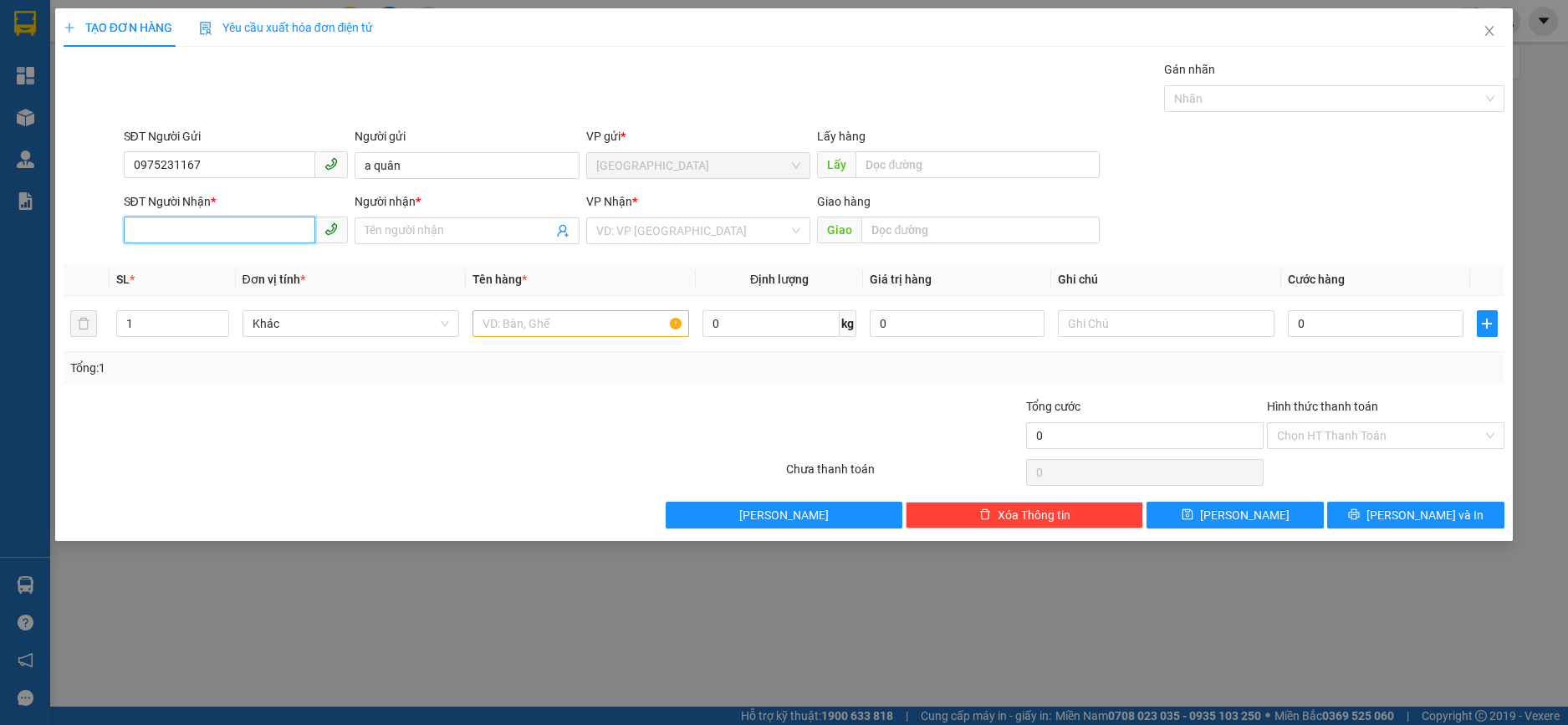
paste input "0985192864"
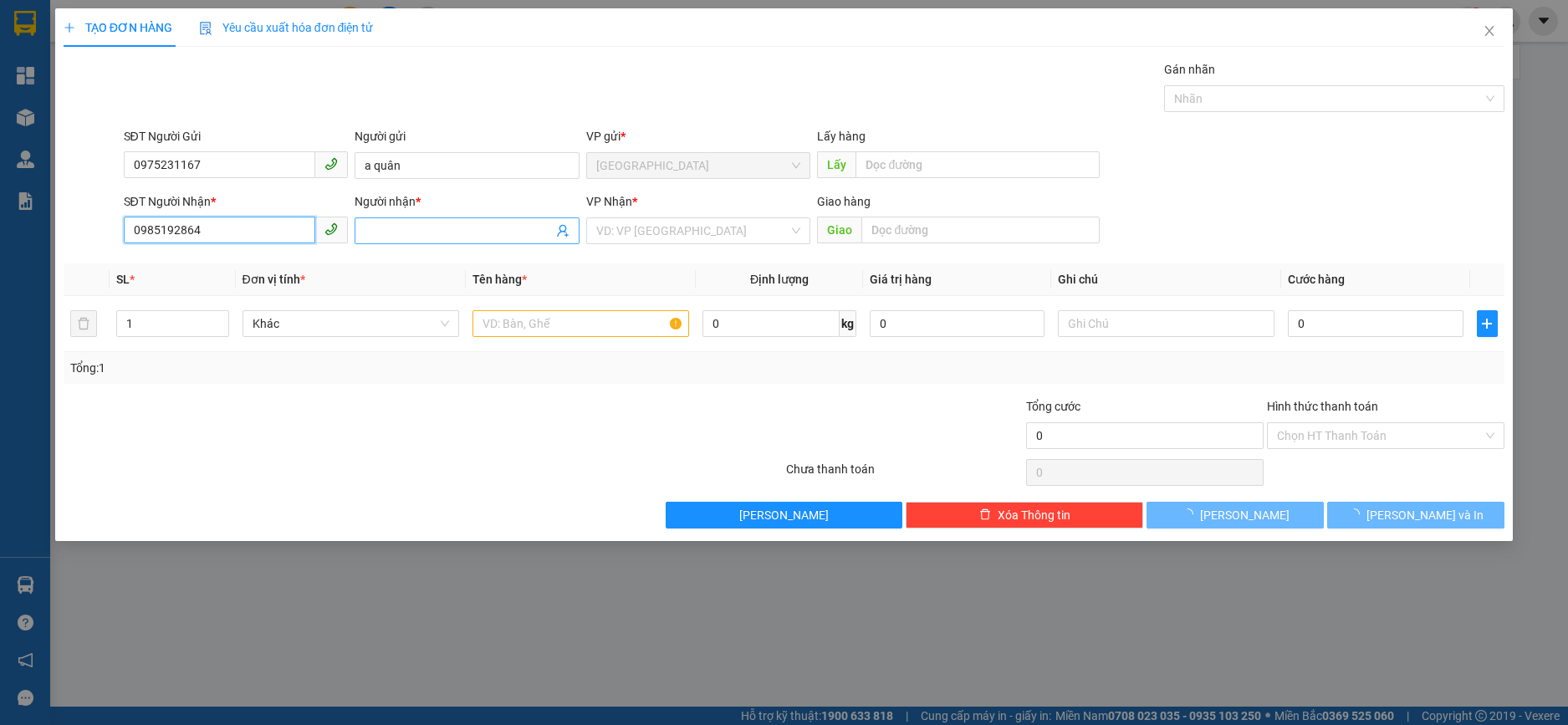
type input "0985192864"
click at [394, 231] on input "Người nhận *" at bounding box center [458, 230] width 188 height 19
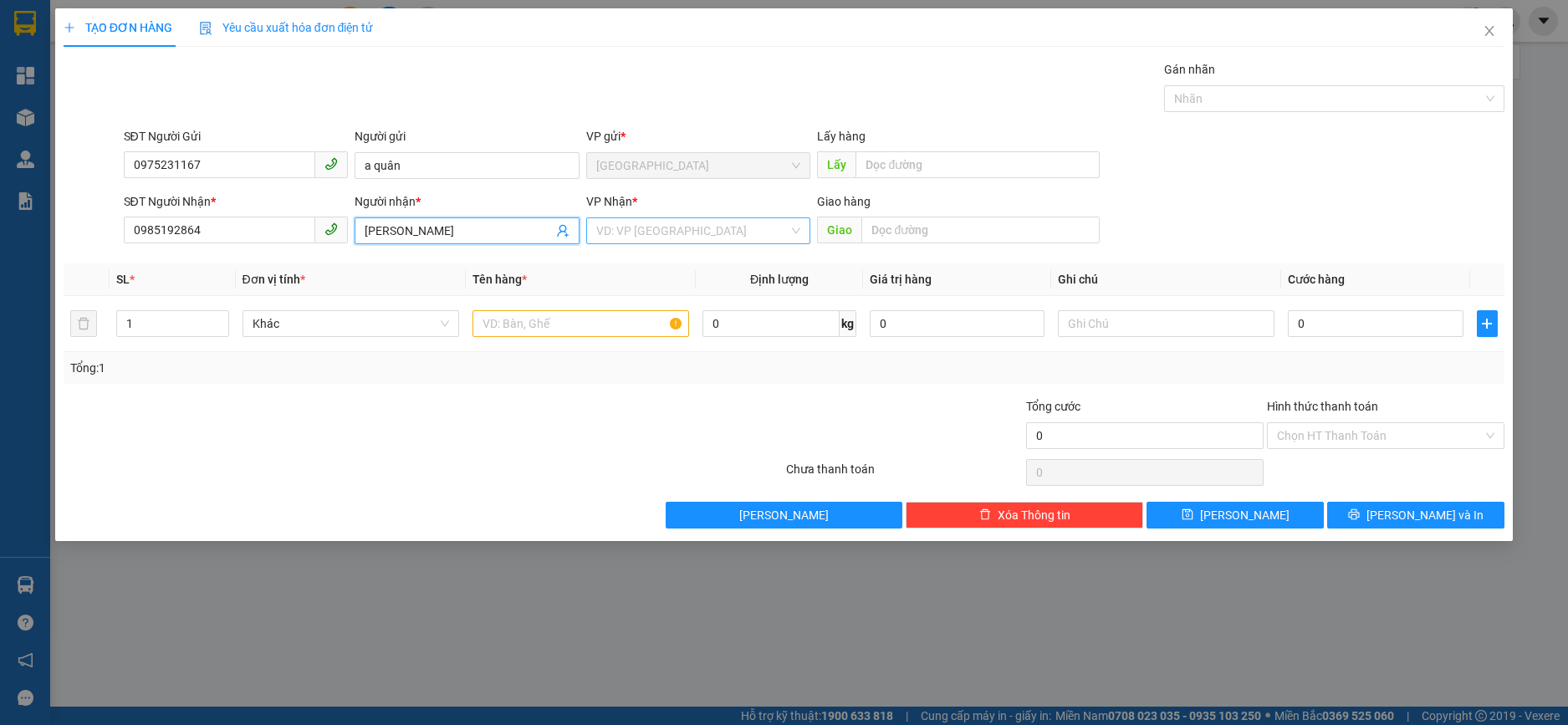
type input "thanh hằng"
click at [657, 237] on input "search" at bounding box center [693, 230] width 194 height 25
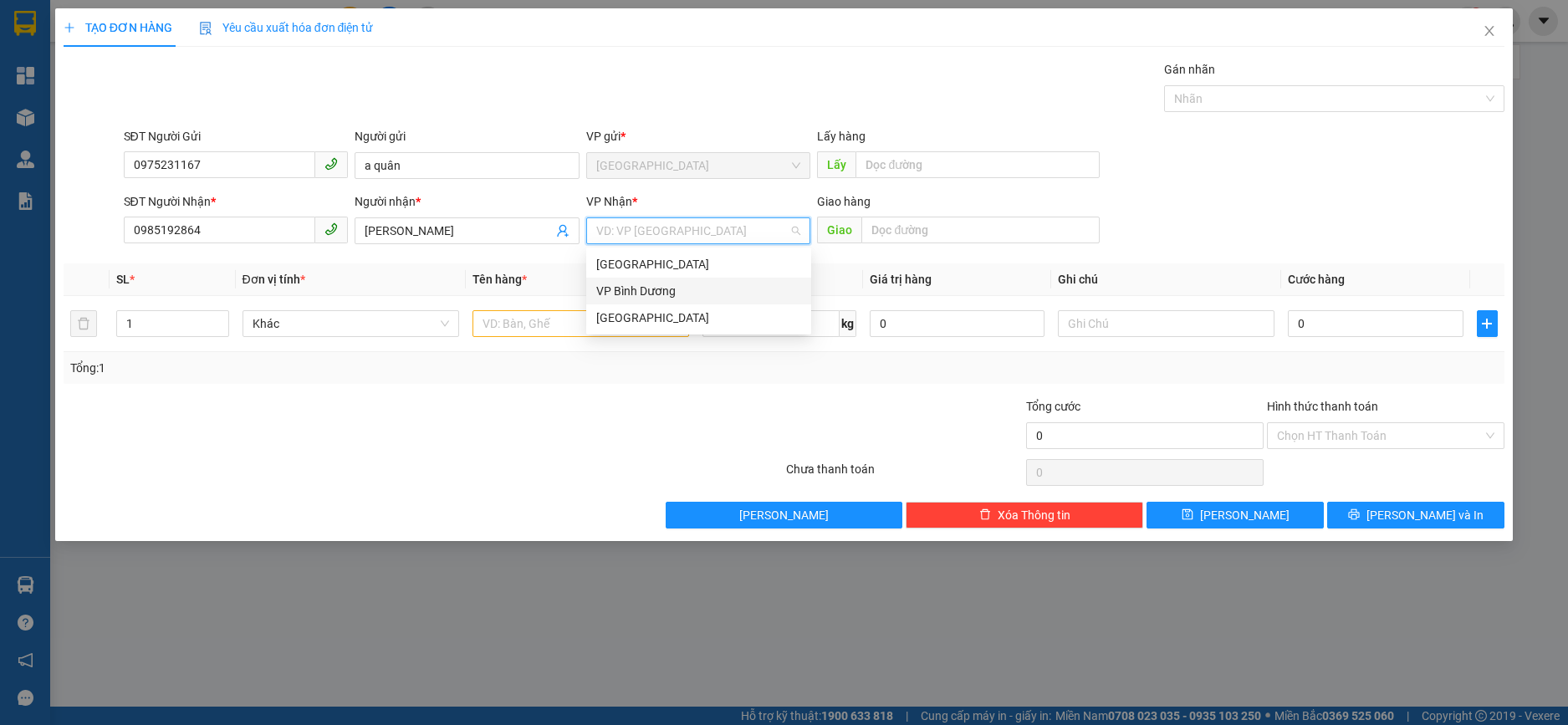
drag, startPoint x: 639, startPoint y: 290, endPoint x: 620, endPoint y: 290, distance: 19.0
click at [638, 291] on div "VP Bình Dương" at bounding box center [698, 290] width 205 height 19
click at [536, 319] on input "text" at bounding box center [580, 323] width 216 height 27
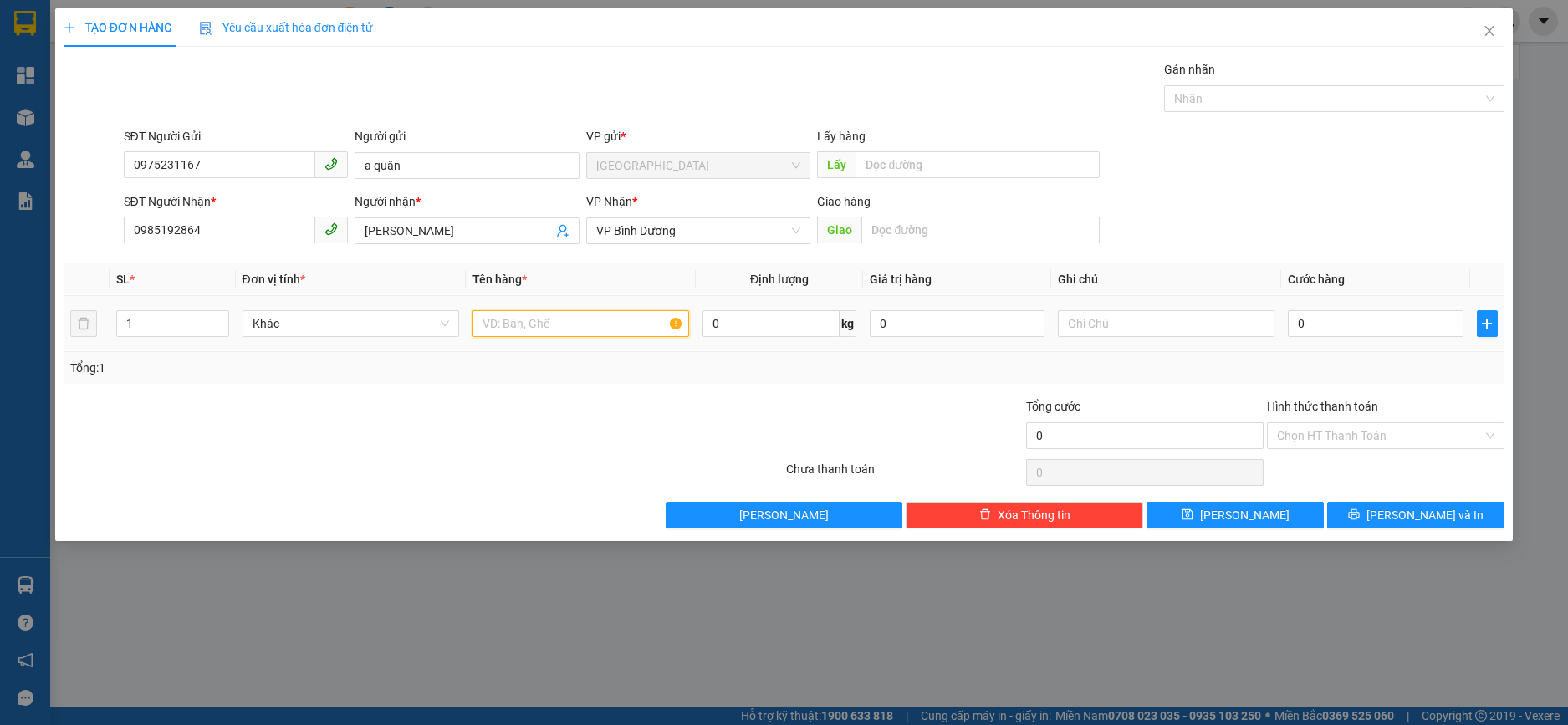
paste input "7 bình khí + 1 thùng xốp đựng máy"
type input "7 bình khí + 1 thùng xốp đựng máy"
click at [1118, 324] on input "text" at bounding box center [1166, 323] width 216 height 27
type input "xe 301"
click at [512, 636] on div "TẠO ĐƠN HÀNG Yêu cầu xuất hóa đơn điện tử Transit Pickup Surcharge Ids Transit …" at bounding box center [784, 362] width 1568 height 725
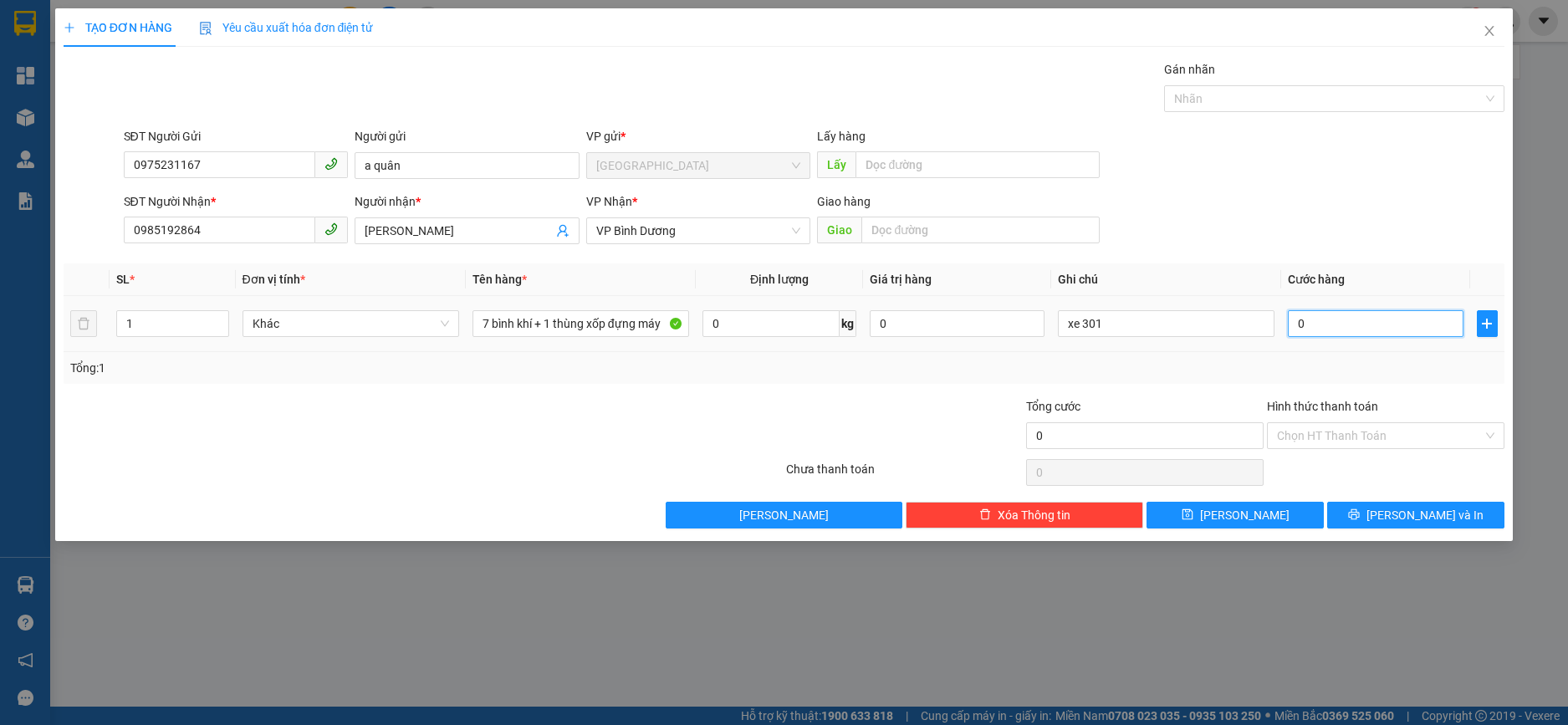
click at [1314, 324] on input "0" at bounding box center [1374, 323] width 175 height 27
type input "3"
type input "30"
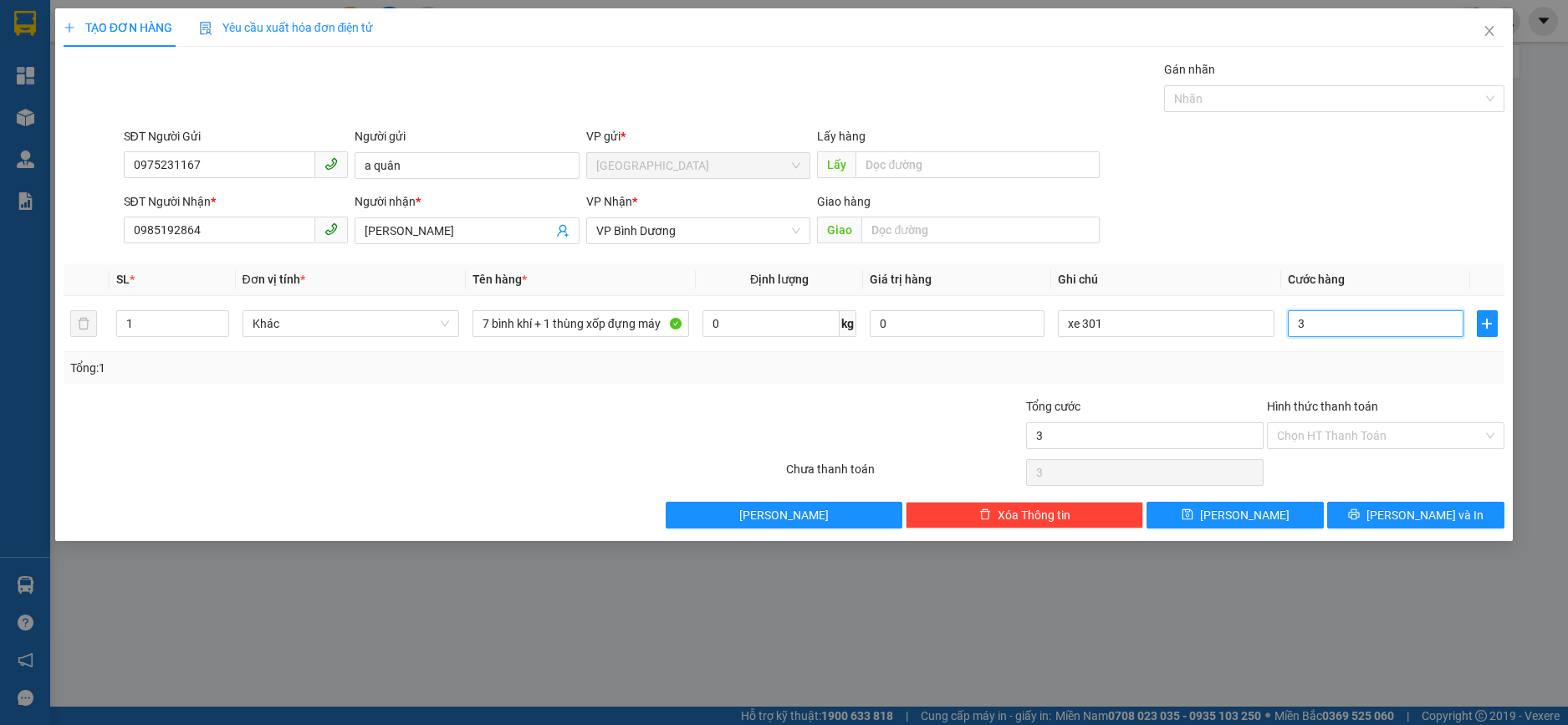
type input "30"
type input "300"
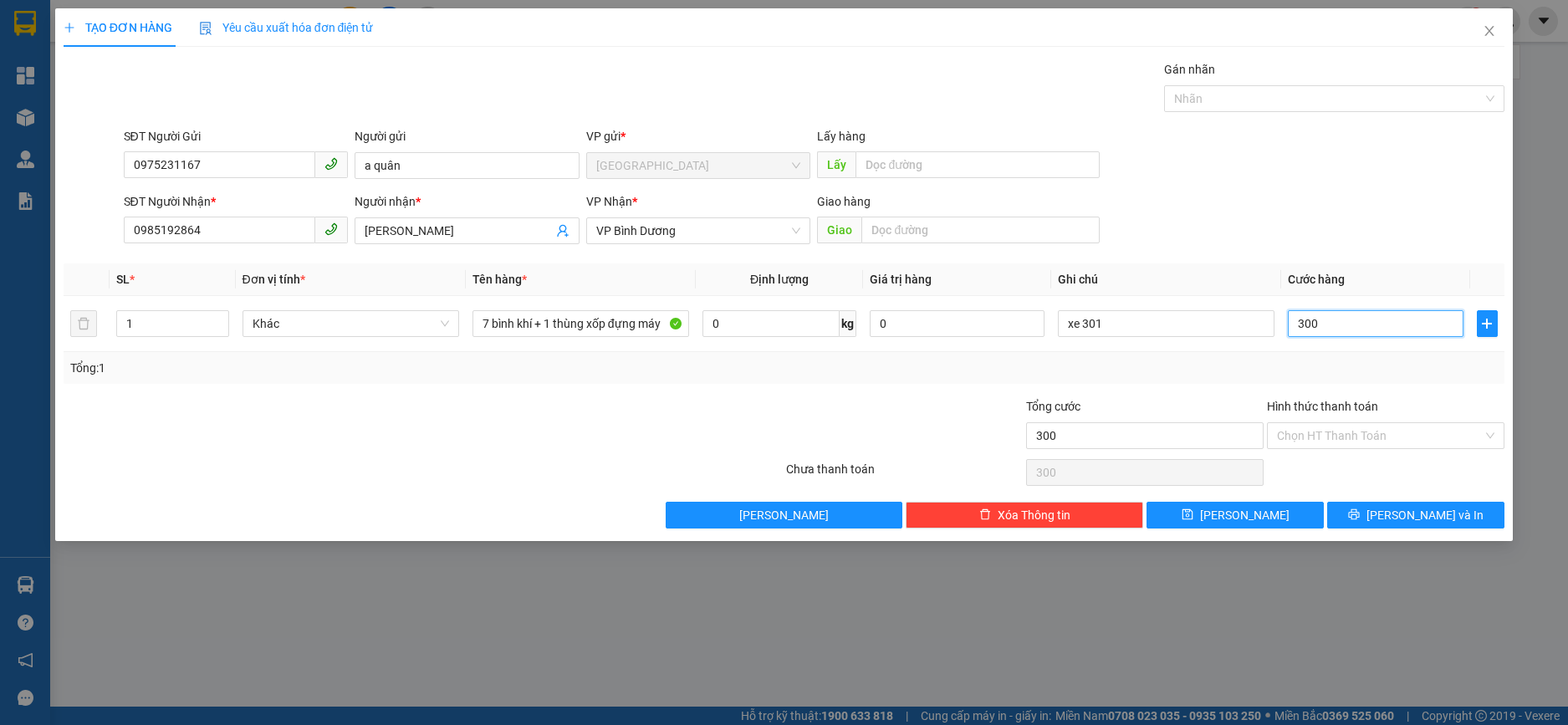
type input "3.000"
type input "30.000"
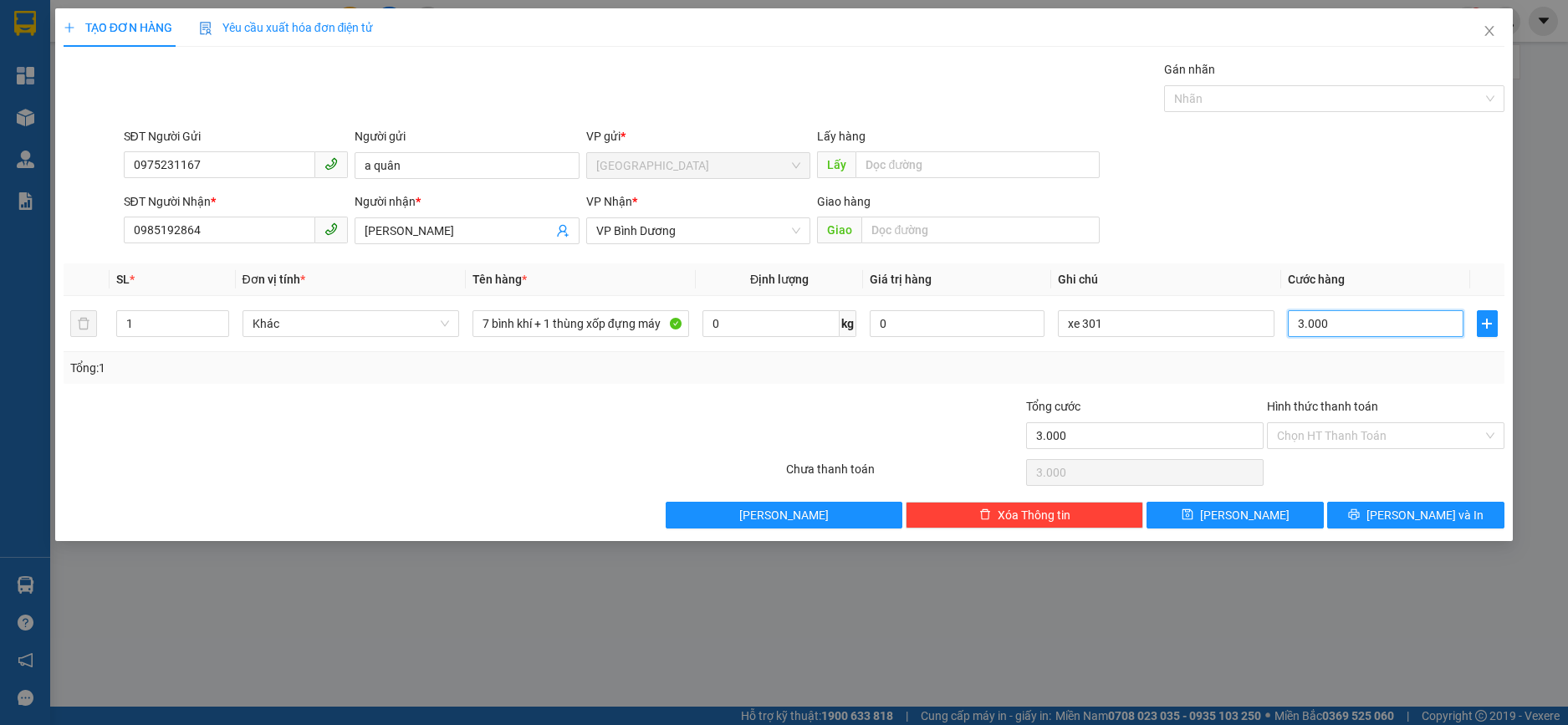
type input "30.000"
type input "300.000"
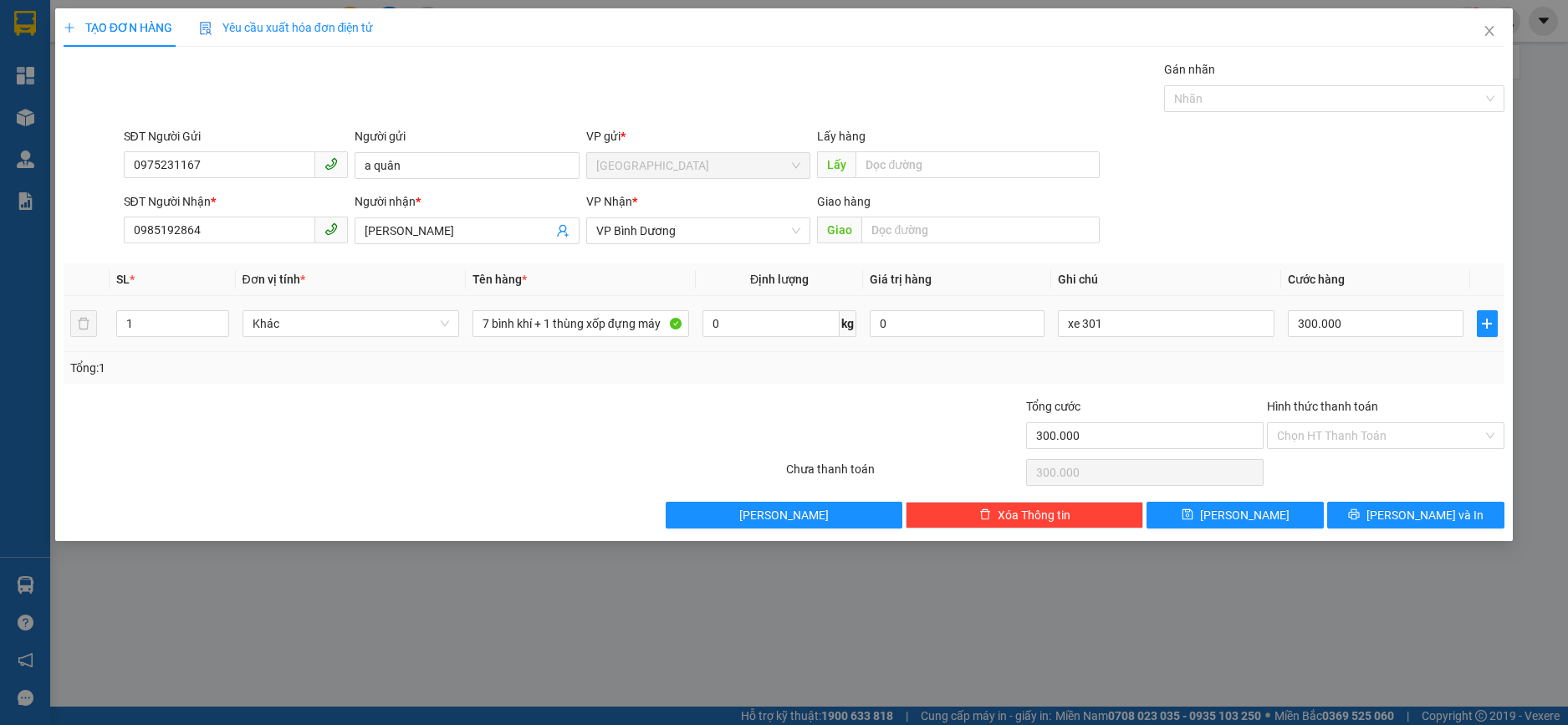
click at [1036, 340] on td "0" at bounding box center [956, 324] width 188 height 56
click at [1126, 324] on input "xe 301" at bounding box center [1166, 323] width 216 height 27
type input "xe 301"
click at [1206, 222] on div "SĐT Người Nhận * 0985192864 Người nhận * thanh hằng VP Nhận * VP Bình Dương Gia…" at bounding box center [814, 221] width 1388 height 58
click at [1249, 514] on span "Lưu" at bounding box center [1245, 515] width 90 height 19
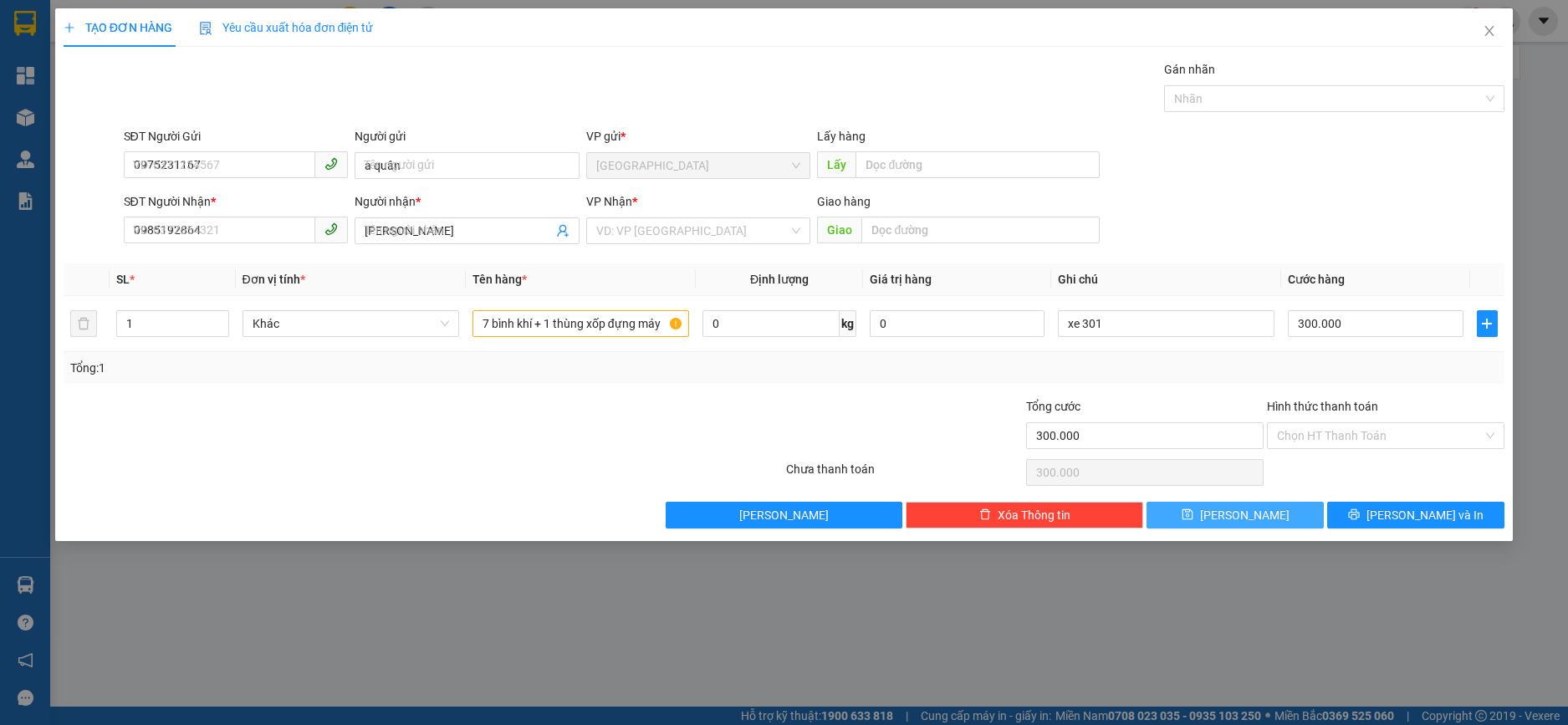
type input "0"
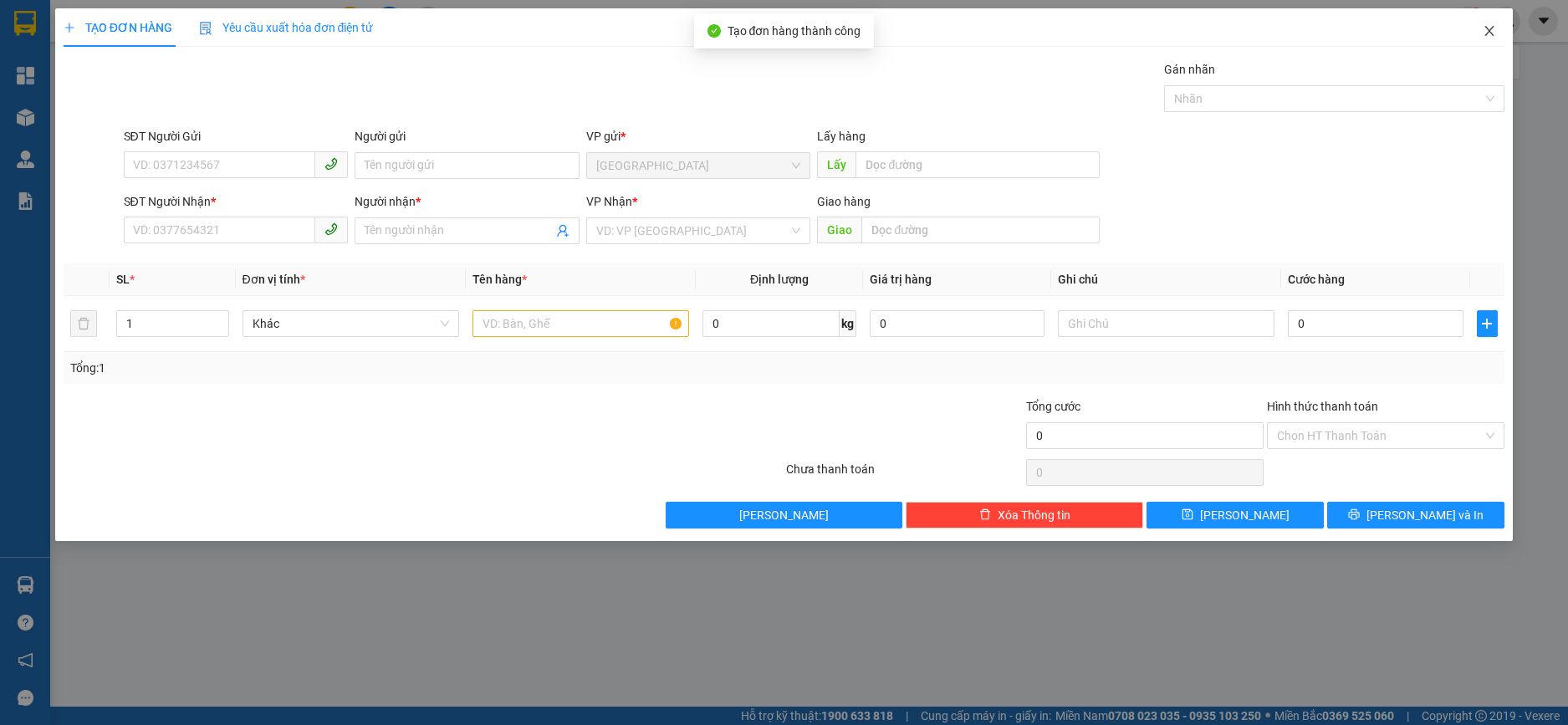
click at [1489, 33] on icon "close" at bounding box center [1489, 31] width 9 height 10
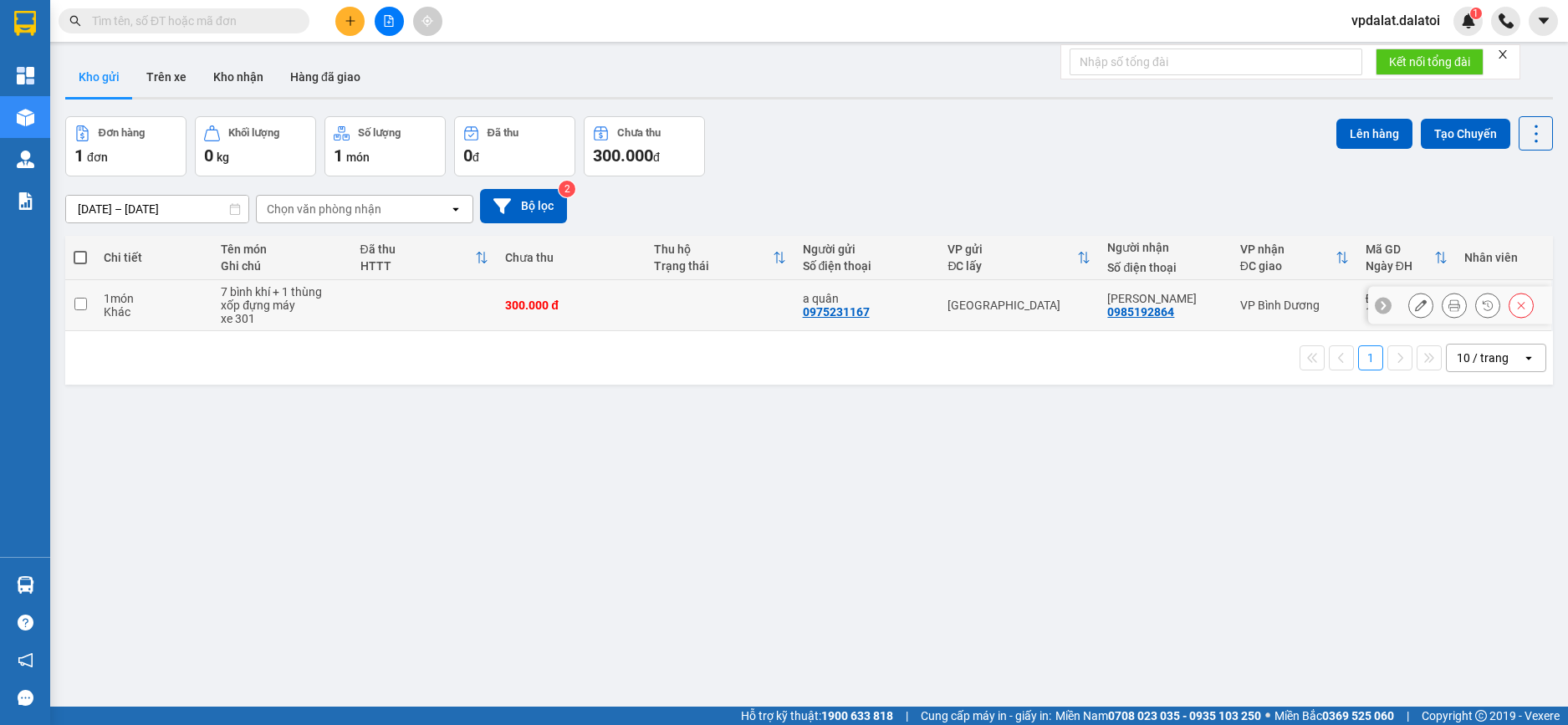
click at [82, 305] on input "checkbox" at bounding box center [80, 303] width 13 height 13
checkbox input "true"
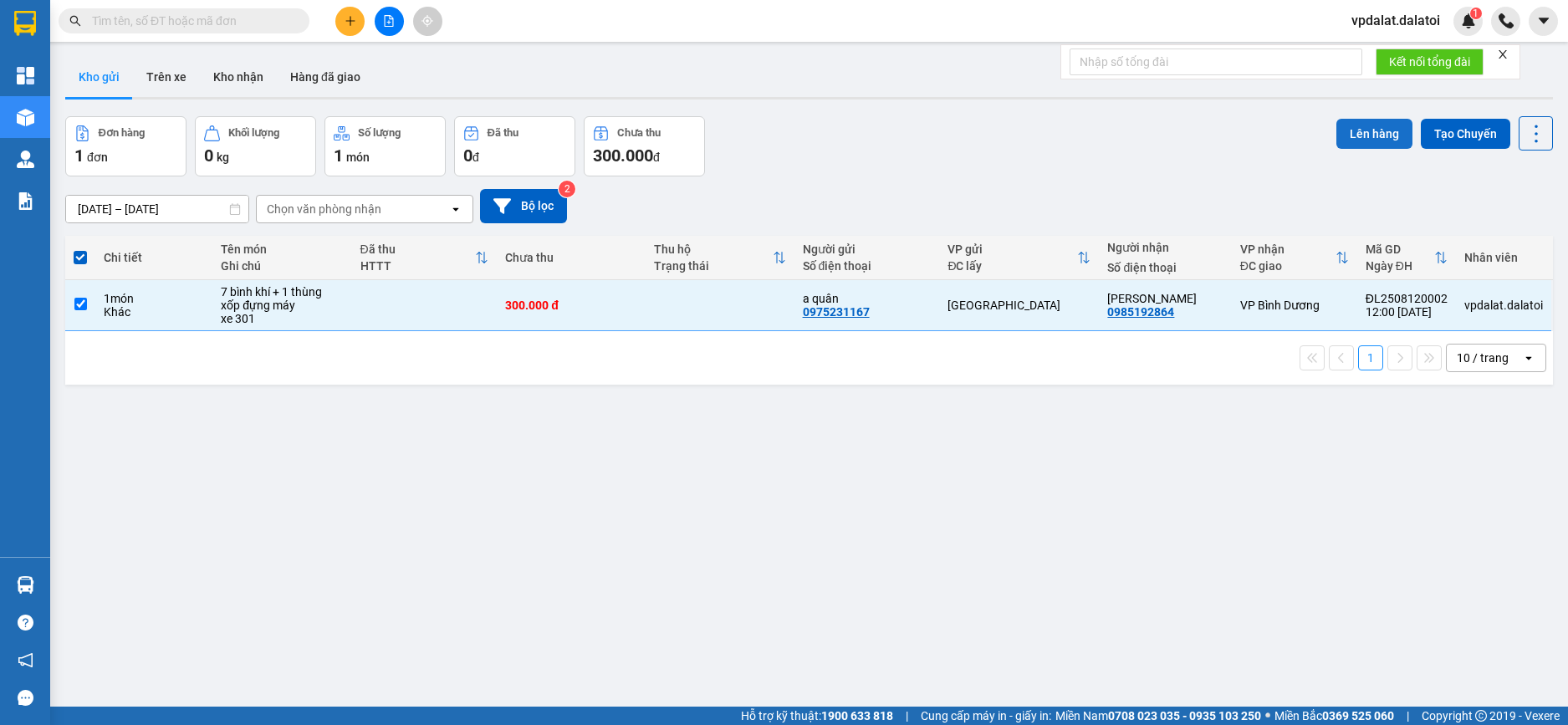
click at [1362, 127] on button "Lên hàng" at bounding box center [1374, 133] width 76 height 30
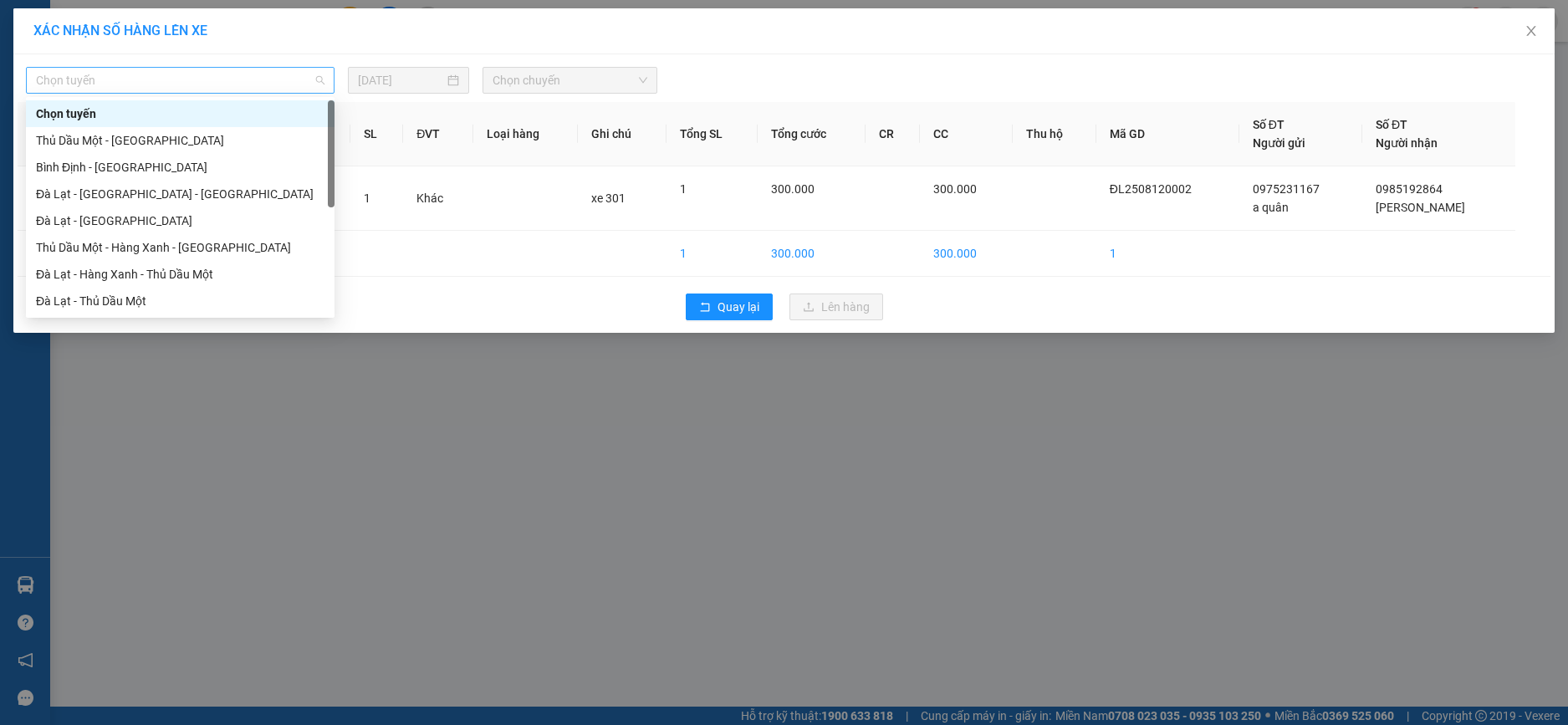
click at [279, 79] on span "Chọn tuyến" at bounding box center [180, 80] width 289 height 25
click at [103, 295] on div "Đà Lạt - Thủ Dầu Một" at bounding box center [180, 300] width 289 height 19
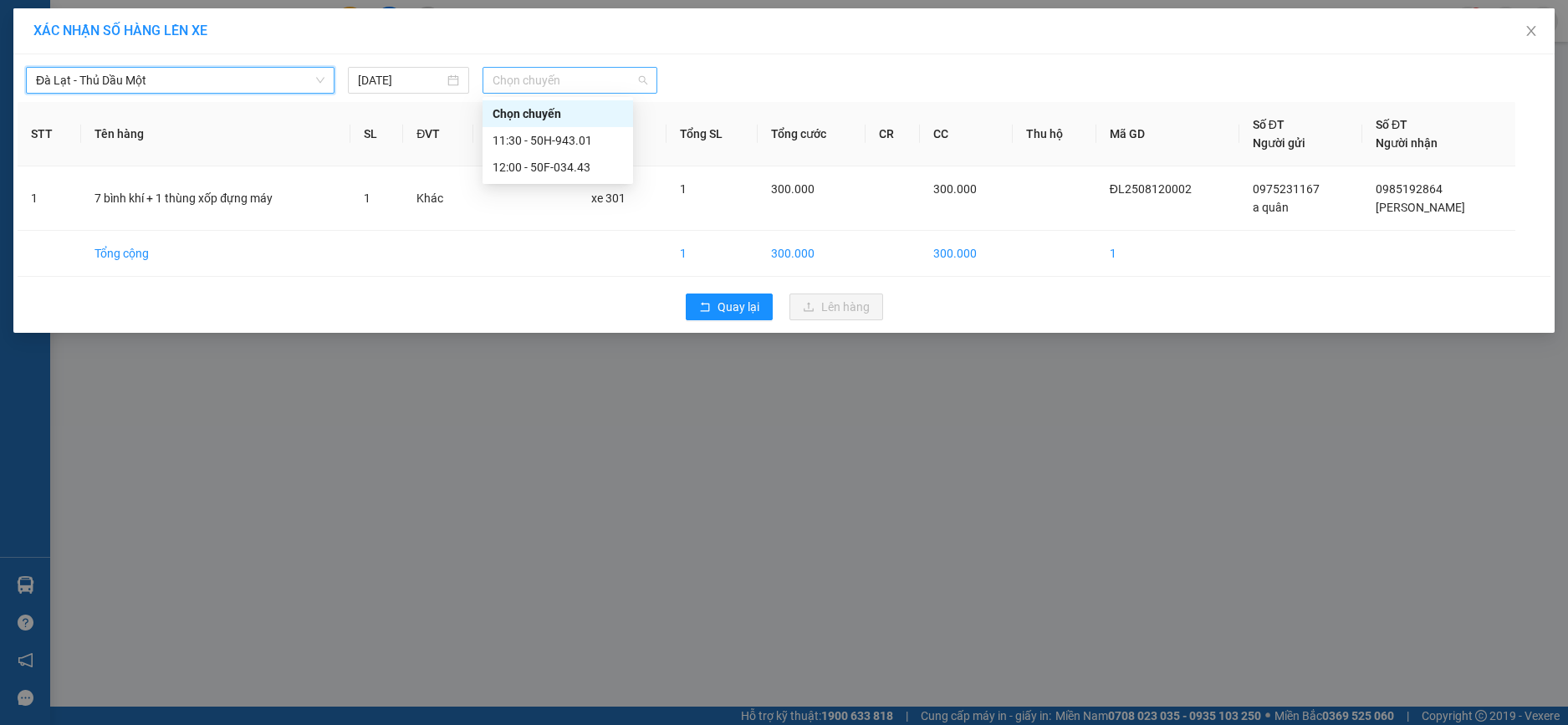
click at [547, 77] on span "Chọn chuyến" at bounding box center [570, 80] width 155 height 25
click at [569, 141] on div "11:30 - 50H-943.01" at bounding box center [558, 140] width 130 height 19
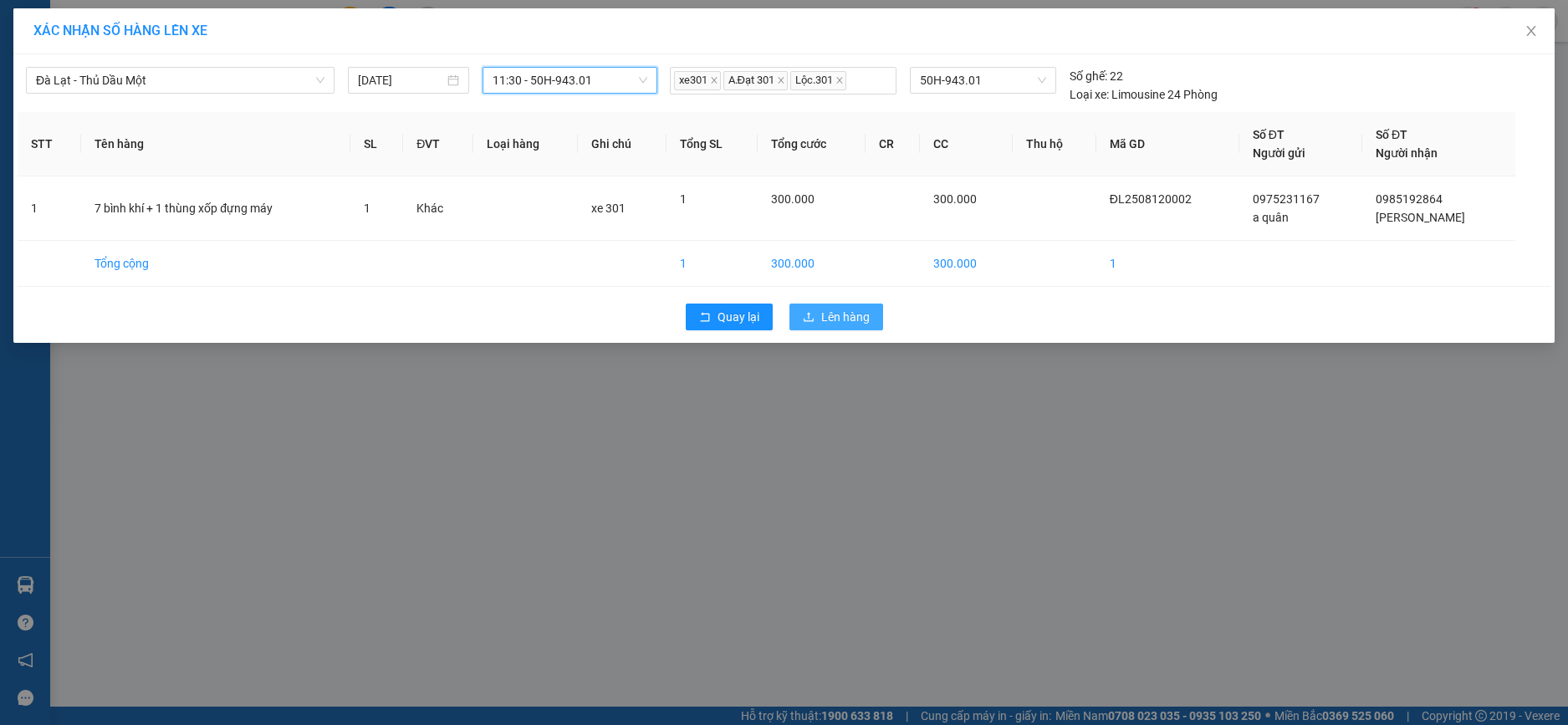
click at [852, 320] on span "Lên hàng" at bounding box center [845, 316] width 48 height 19
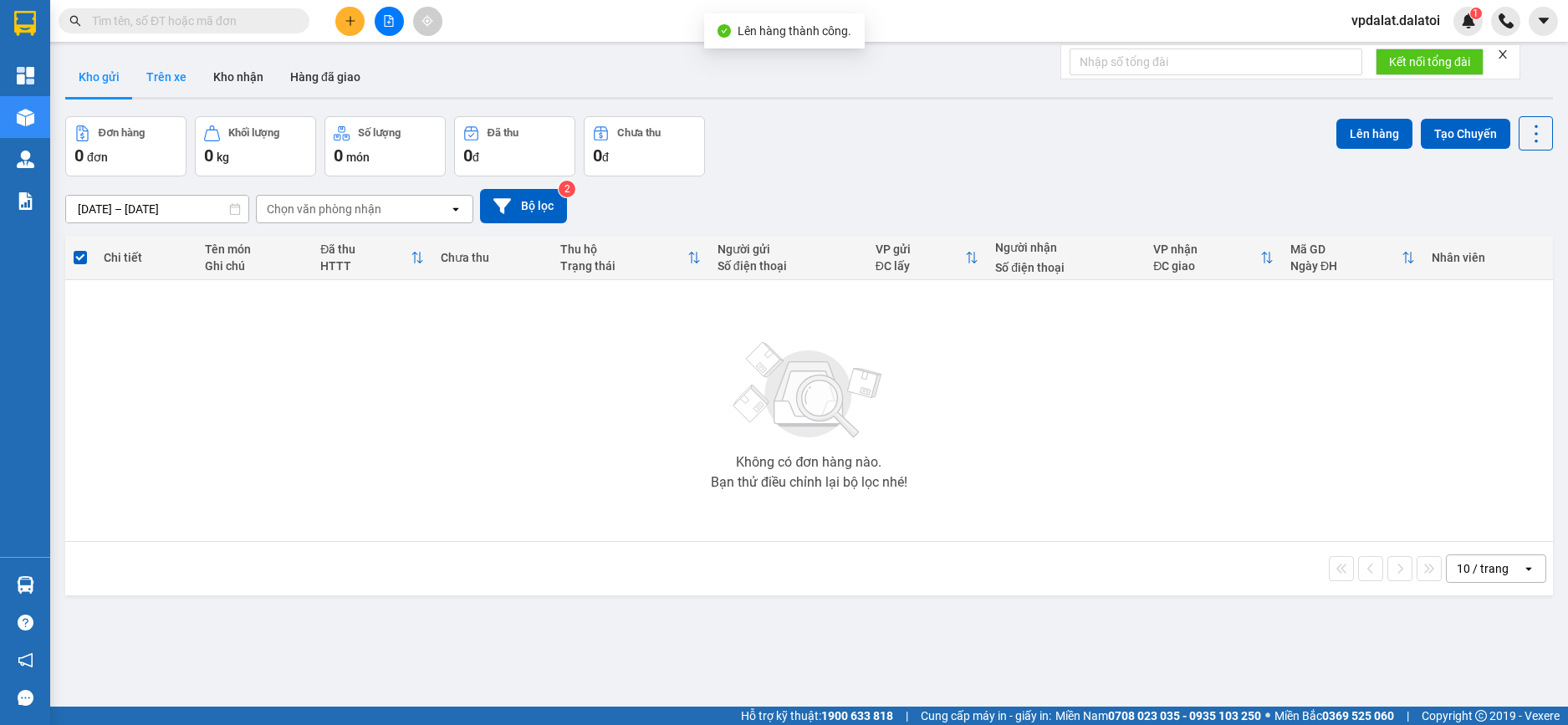
click at [173, 78] on button "Trên xe" at bounding box center [167, 77] width 67 height 40
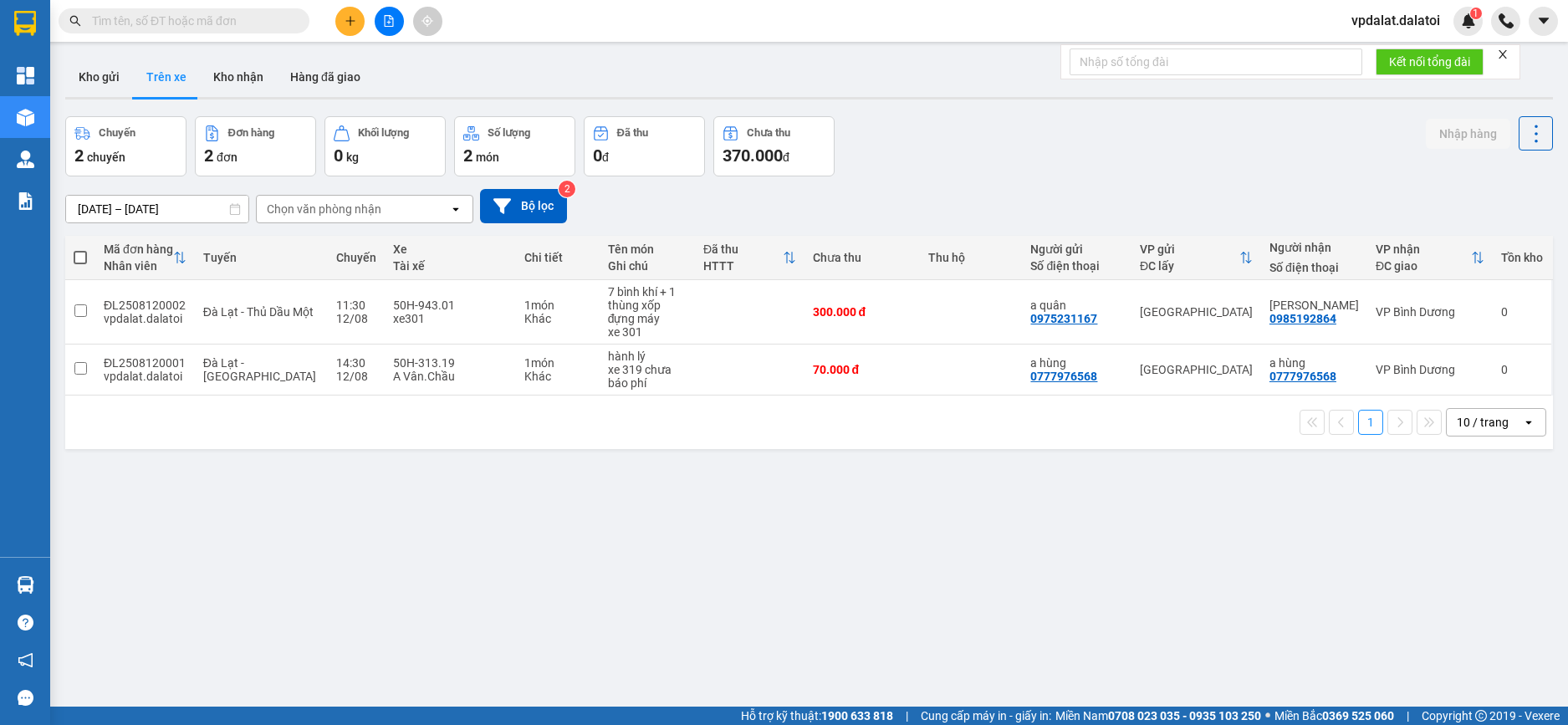
drag, startPoint x: 559, startPoint y: 525, endPoint x: 536, endPoint y: 413, distance: 114.3
click at [558, 525] on div "ver 1.8.137 Kho gửi Trên xe Kho nhận Hàng đã giao Chuyến 2 chuyến Đơn hàng 2 đơ…" at bounding box center [808, 413] width 1501 height 725
